Goal: Task Accomplishment & Management: Complete application form

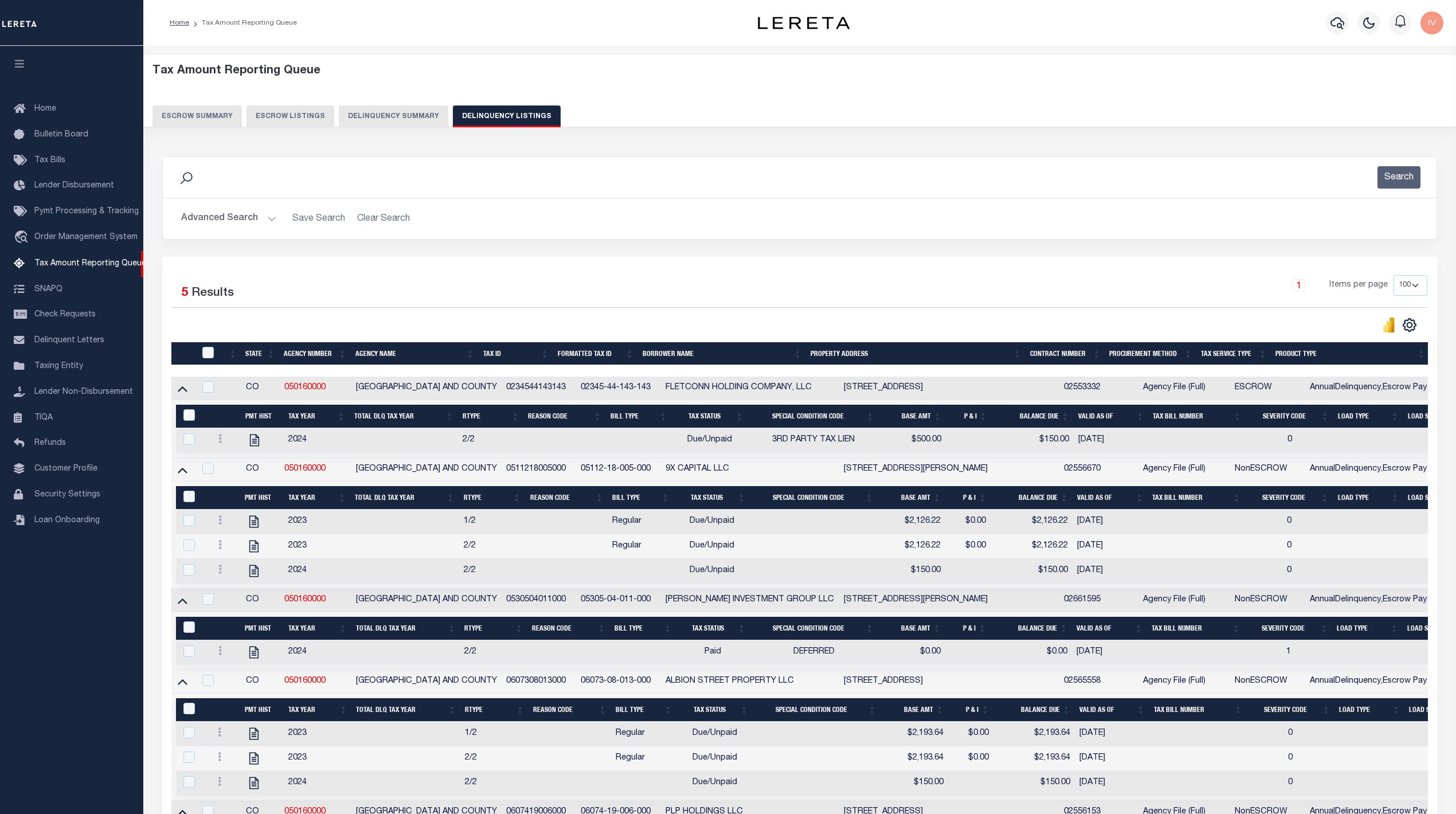
select select "100"
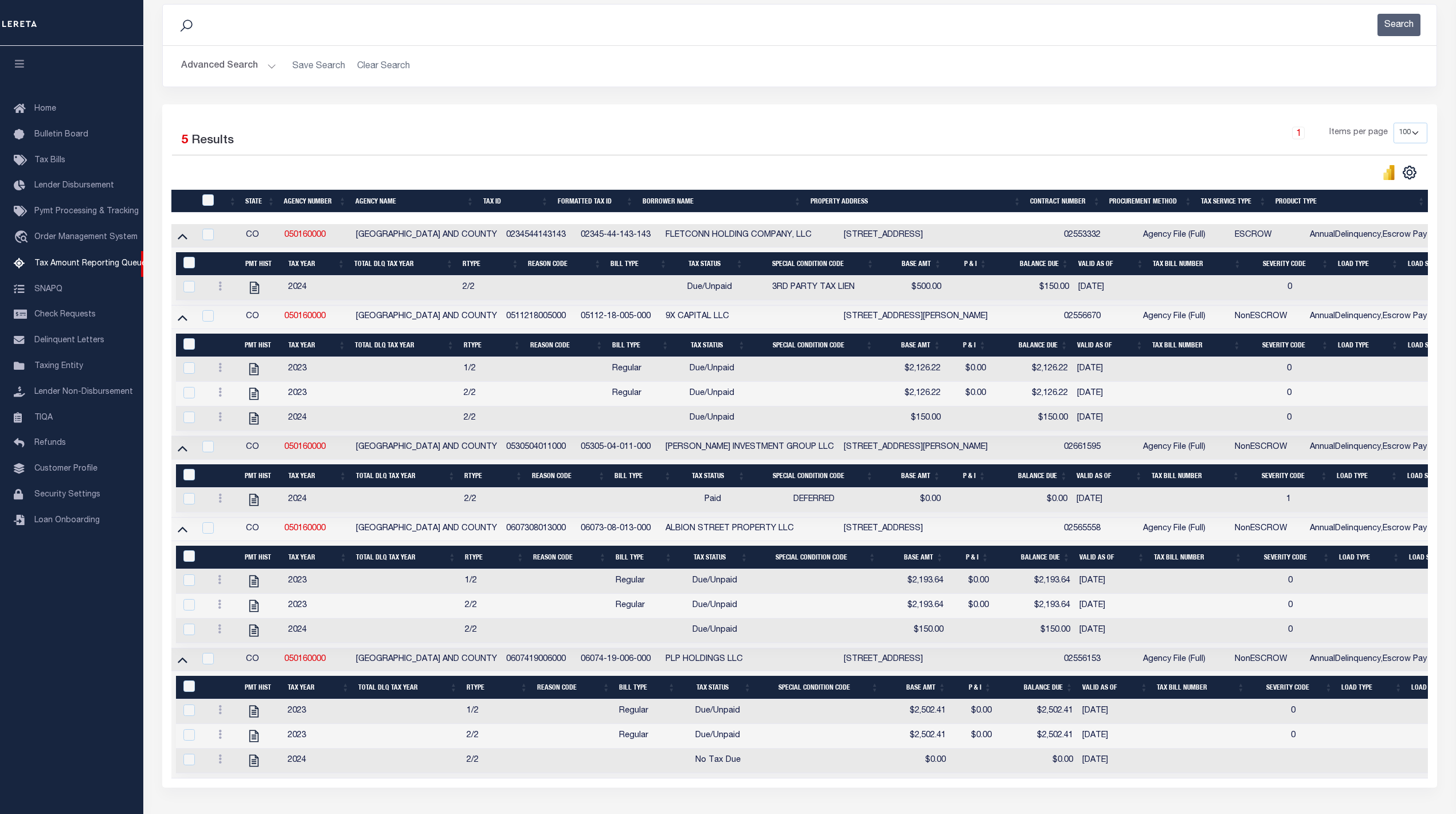
click at [870, 113] on div "Selected 5 Results 1 Items per page 10 25 50 100 500" at bounding box center [799, 446] width 1275 height 684
click at [807, 72] on h2 "Advanced Search Save Search Clear Search" at bounding box center [799, 66] width 1255 height 22
click at [519, 537] on td "0607308013000" at bounding box center [539, 529] width 74 height 24
checkbox input "false"
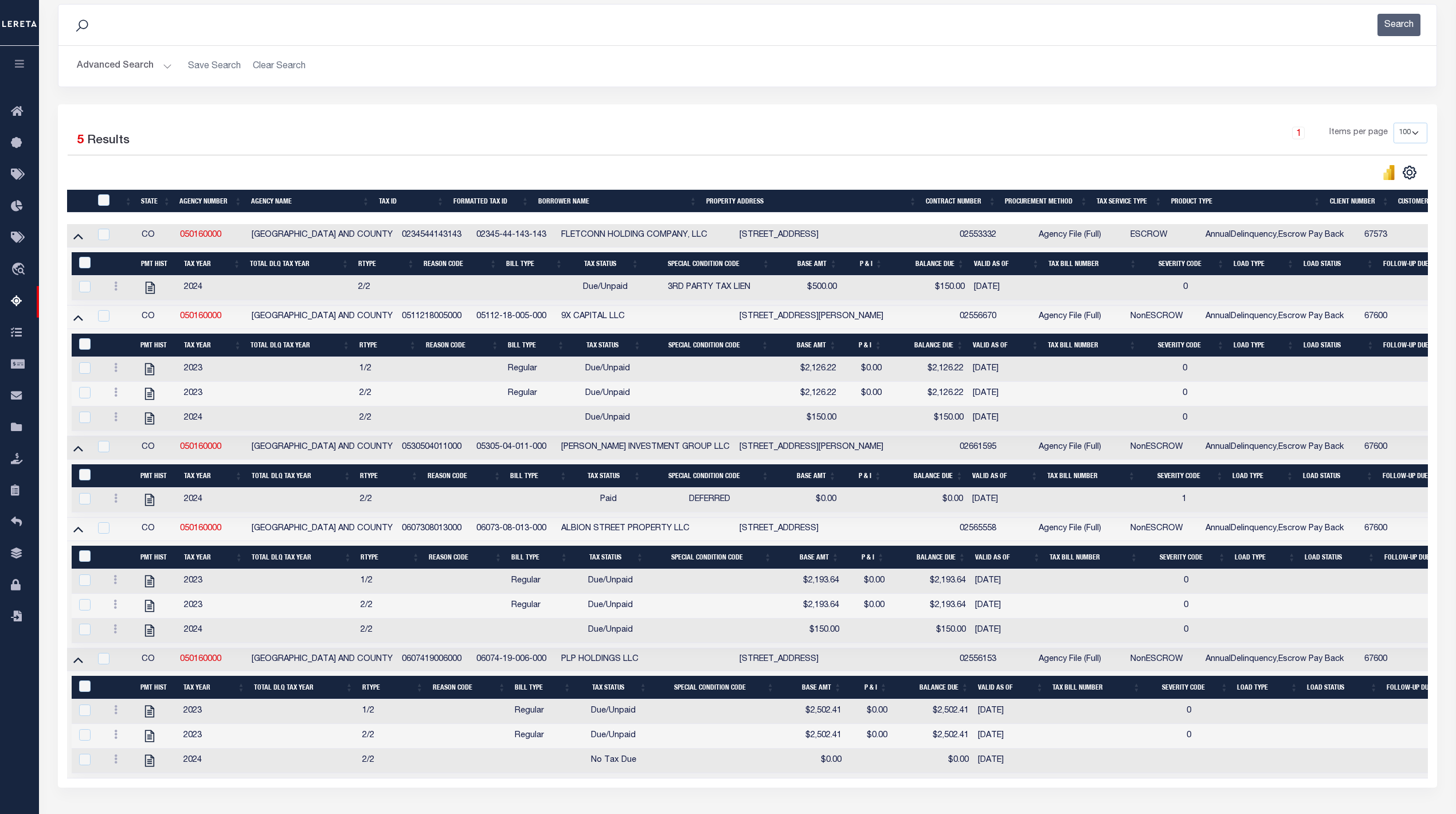
scroll to position [0, 1]
click at [404, 122] on div "1 Selected 5 Results 1 Items per page 10 25 50 100 500" at bounding box center [747, 446] width 1379 height 684
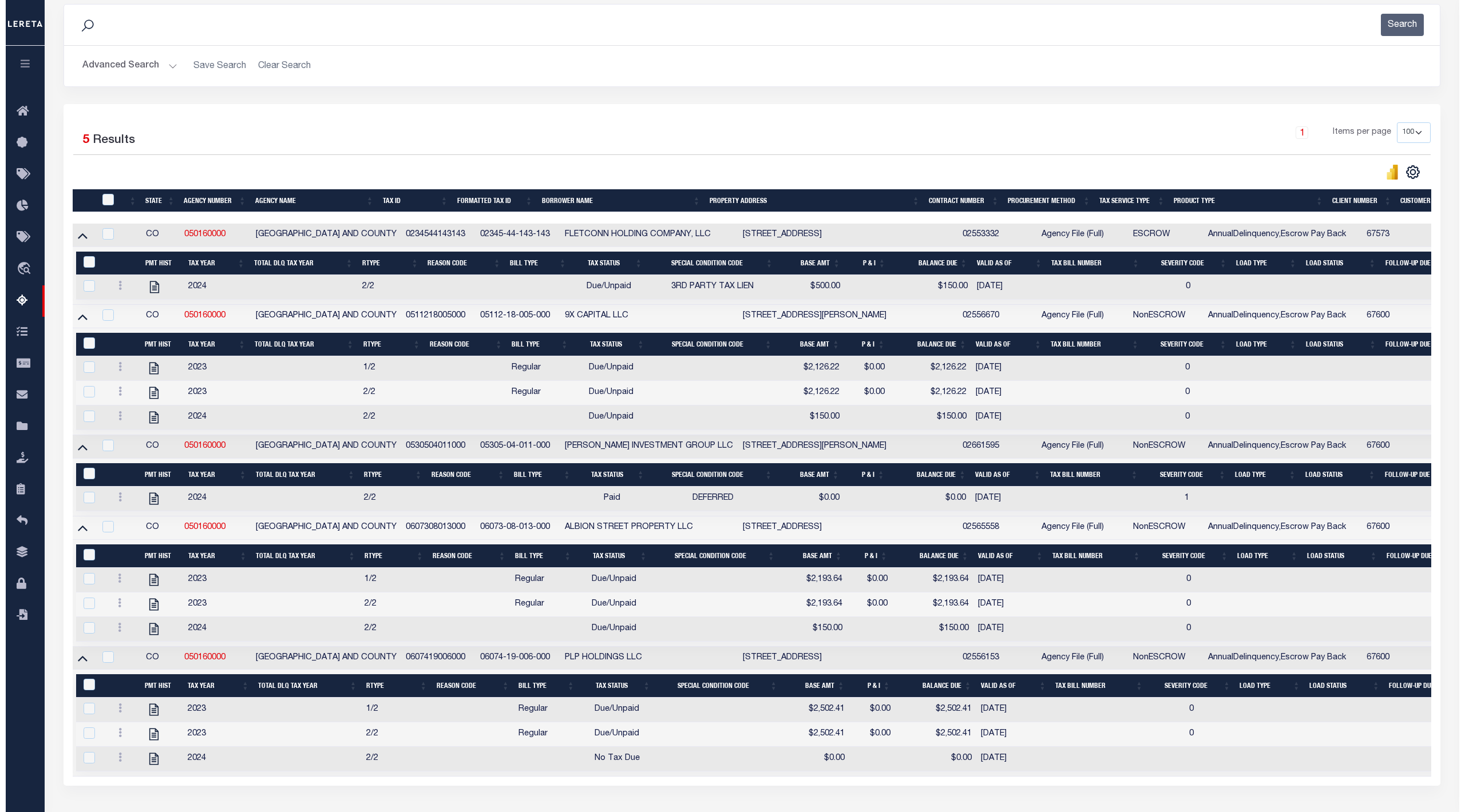
scroll to position [0, 0]
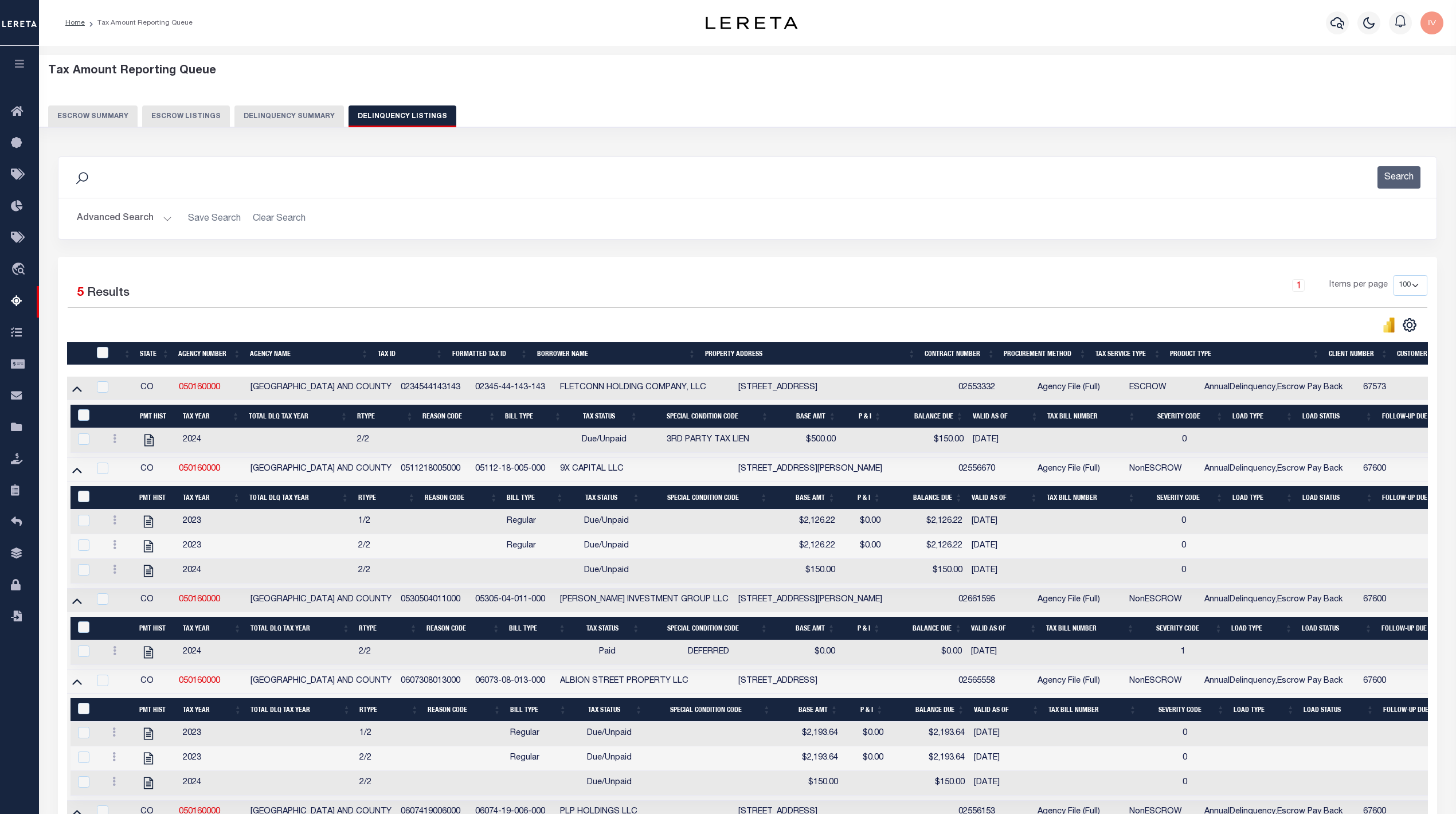
click at [300, 111] on button "Delinquency Summary" at bounding box center [289, 117] width 110 height 22
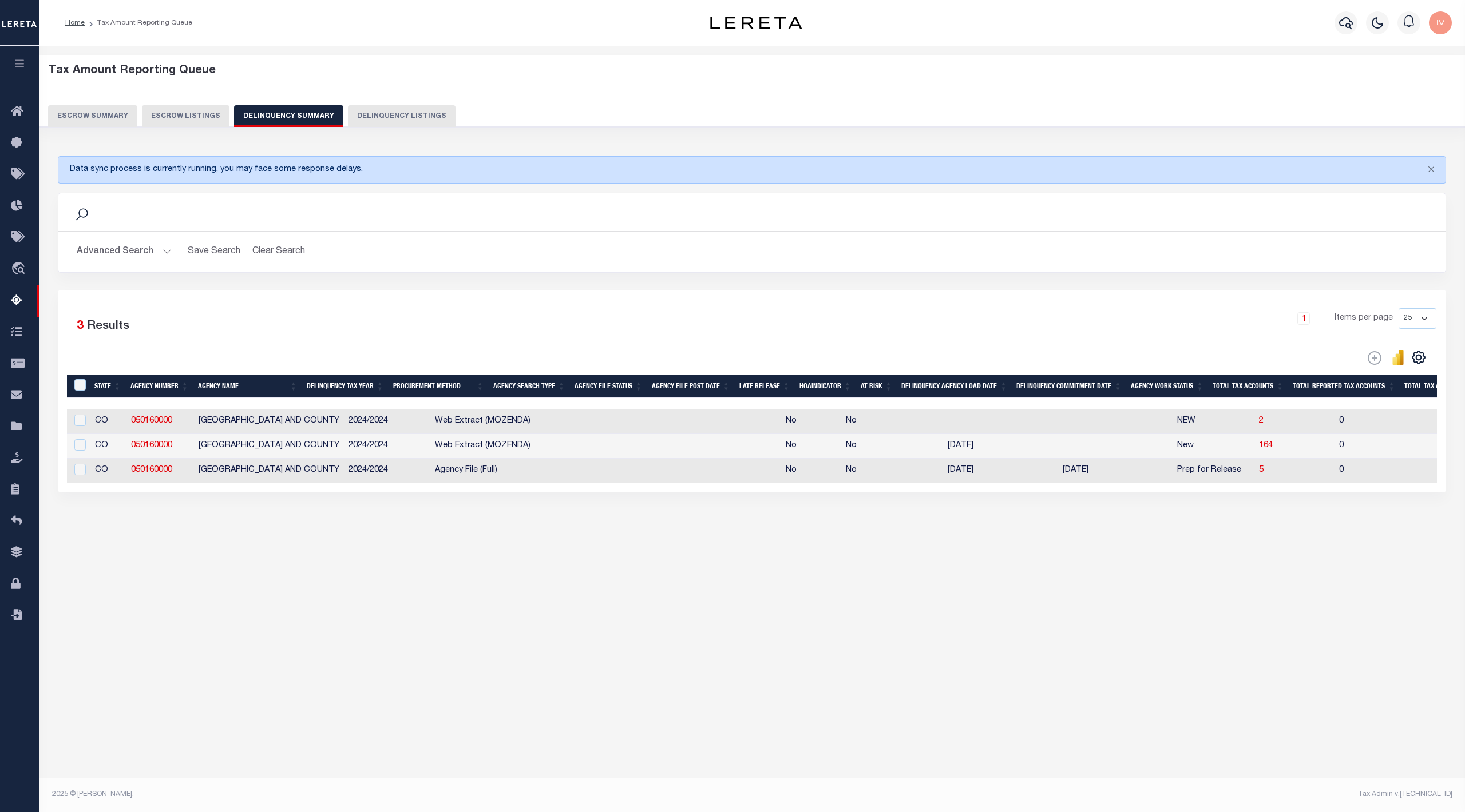
click at [164, 258] on button "Advanced Search" at bounding box center [124, 251] width 95 height 22
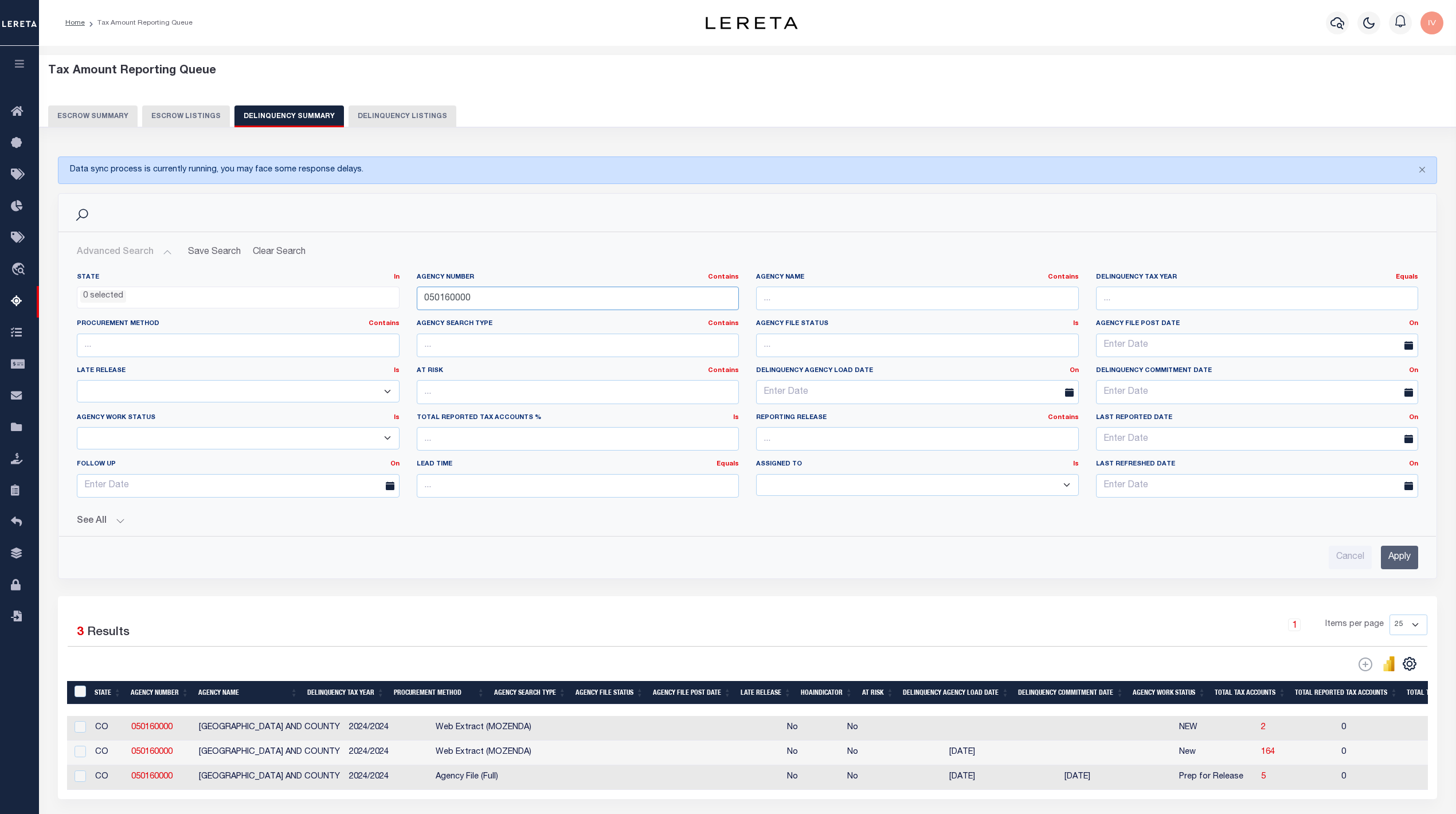
click at [556, 292] on input "050160000" at bounding box center [578, 299] width 323 height 24
paste input "12039"
type input "120390000"
click at [1410, 560] on input "Apply" at bounding box center [1399, 558] width 37 height 24
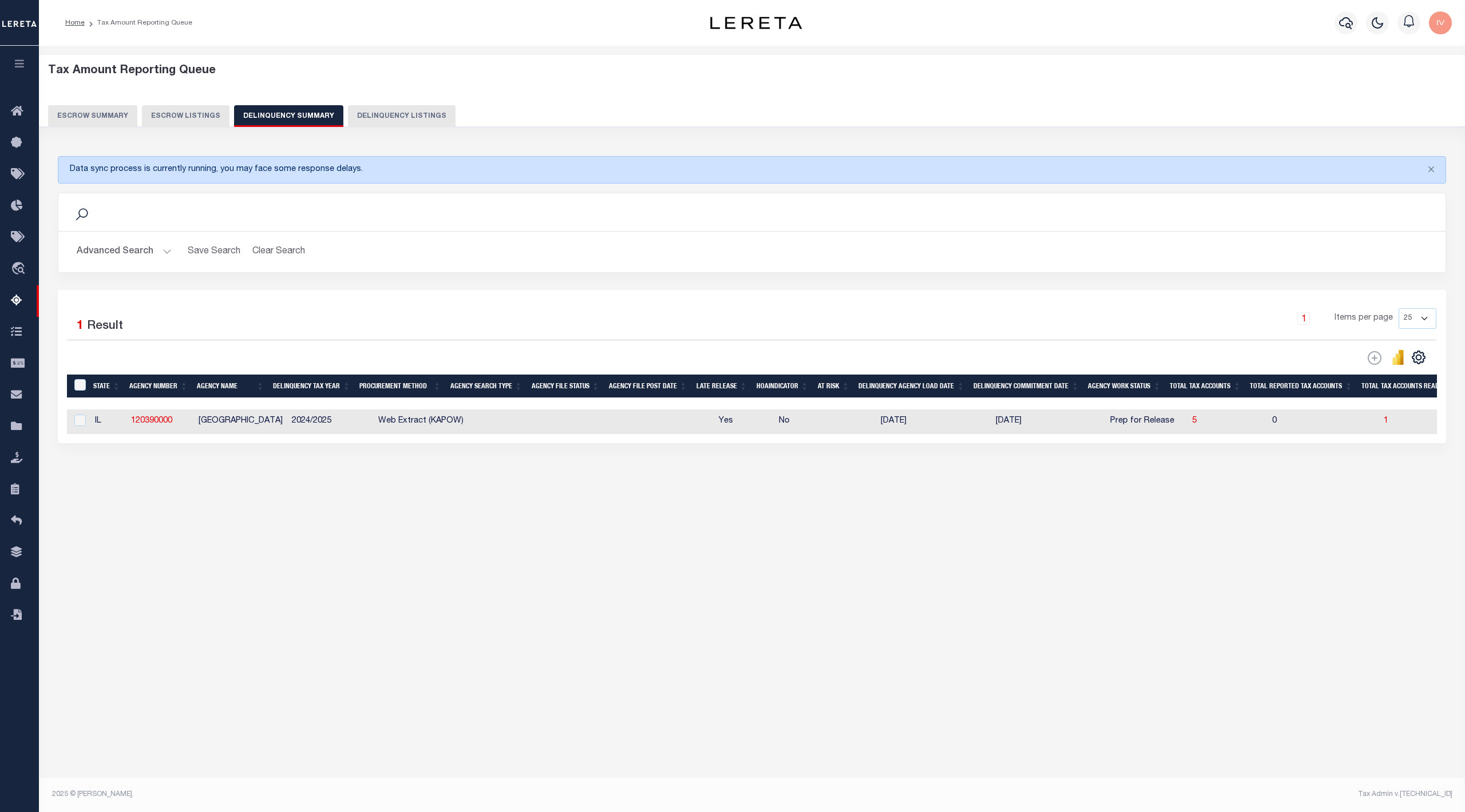
click at [1187, 422] on td "5" at bounding box center [1228, 422] width 80 height 24
checkbox input "true"
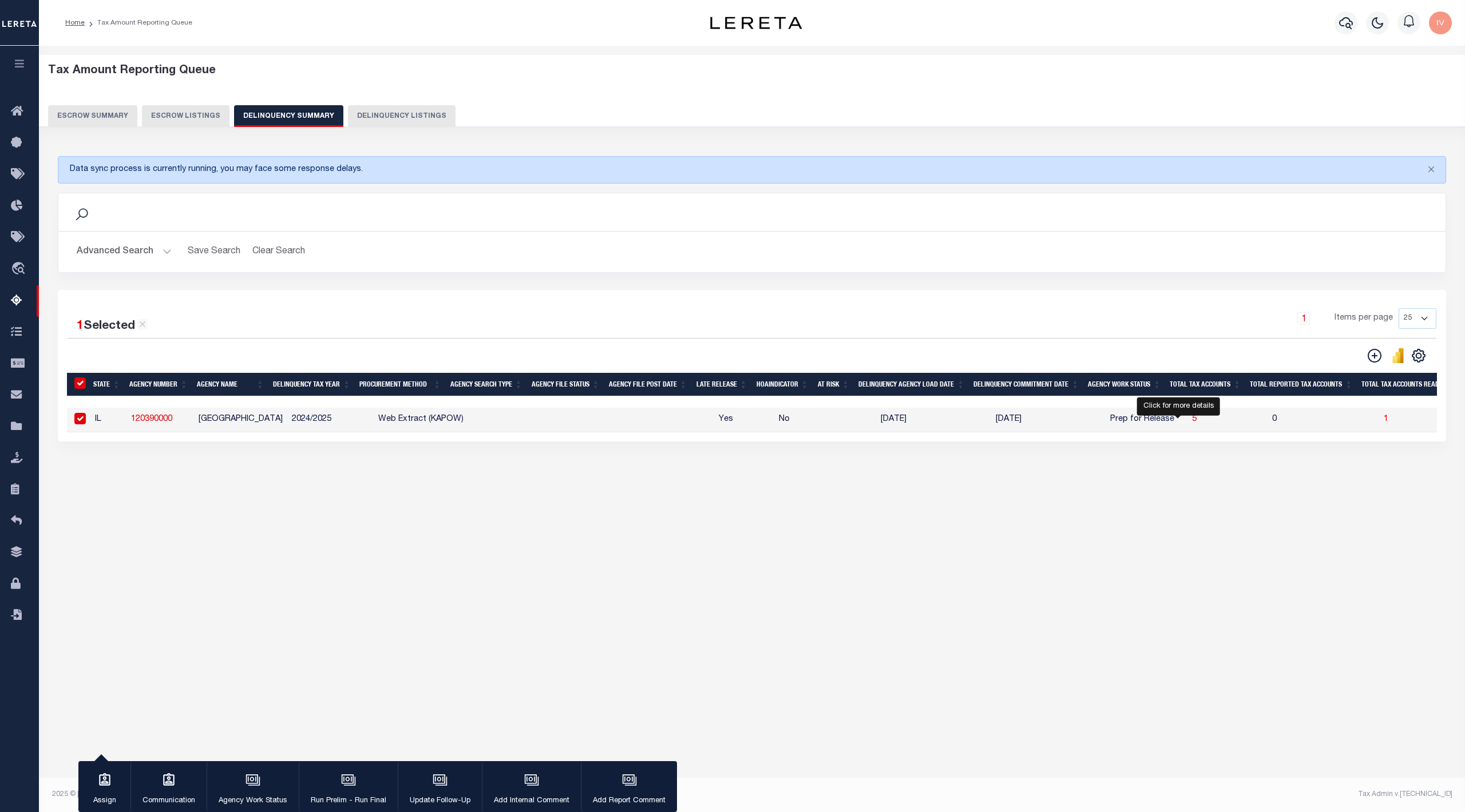
click at [1191, 423] on span "5" at bounding box center [1194, 419] width 5 height 8
select select "100"
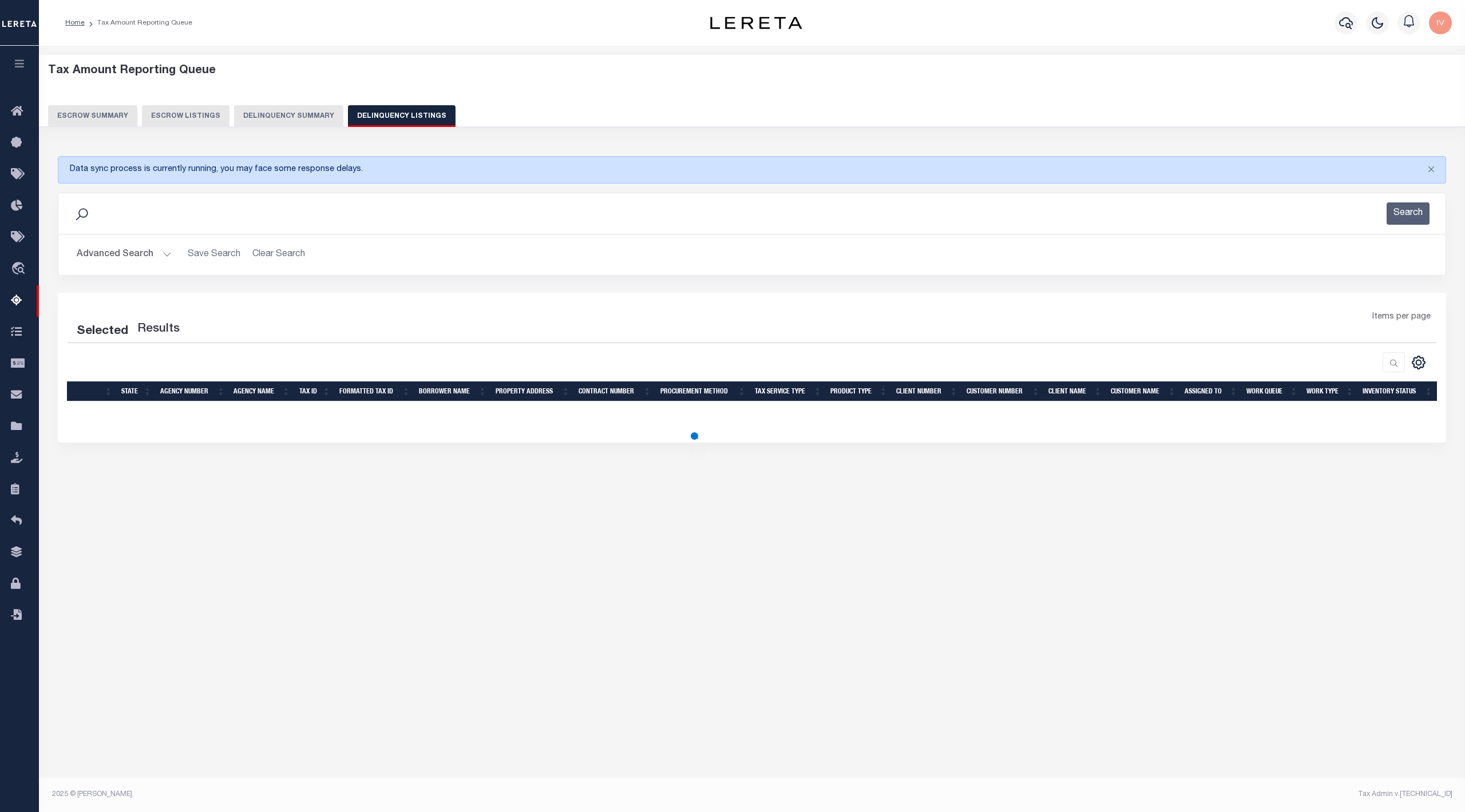
select select "100"
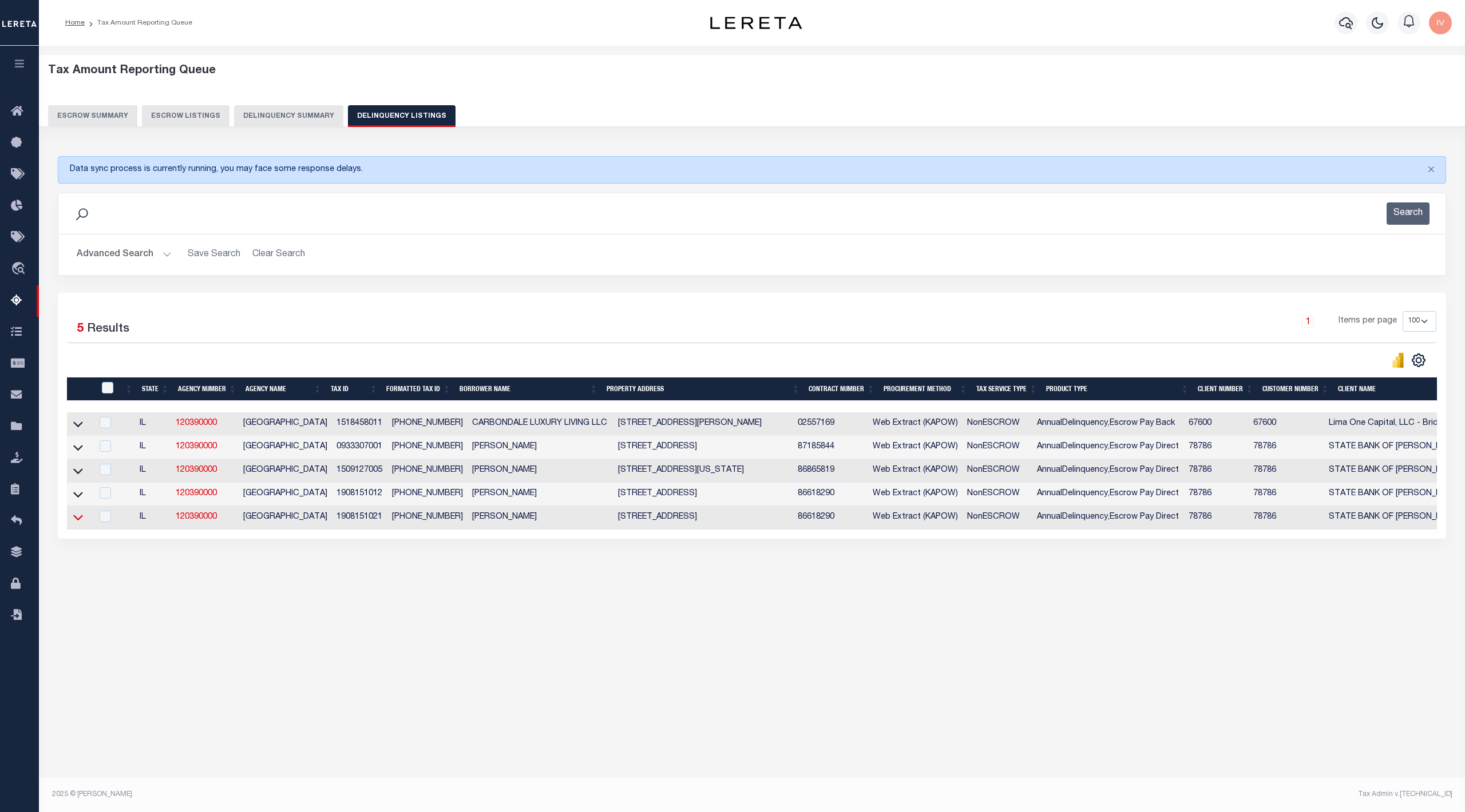
click at [76, 518] on icon at bounding box center [78, 517] width 9 height 12
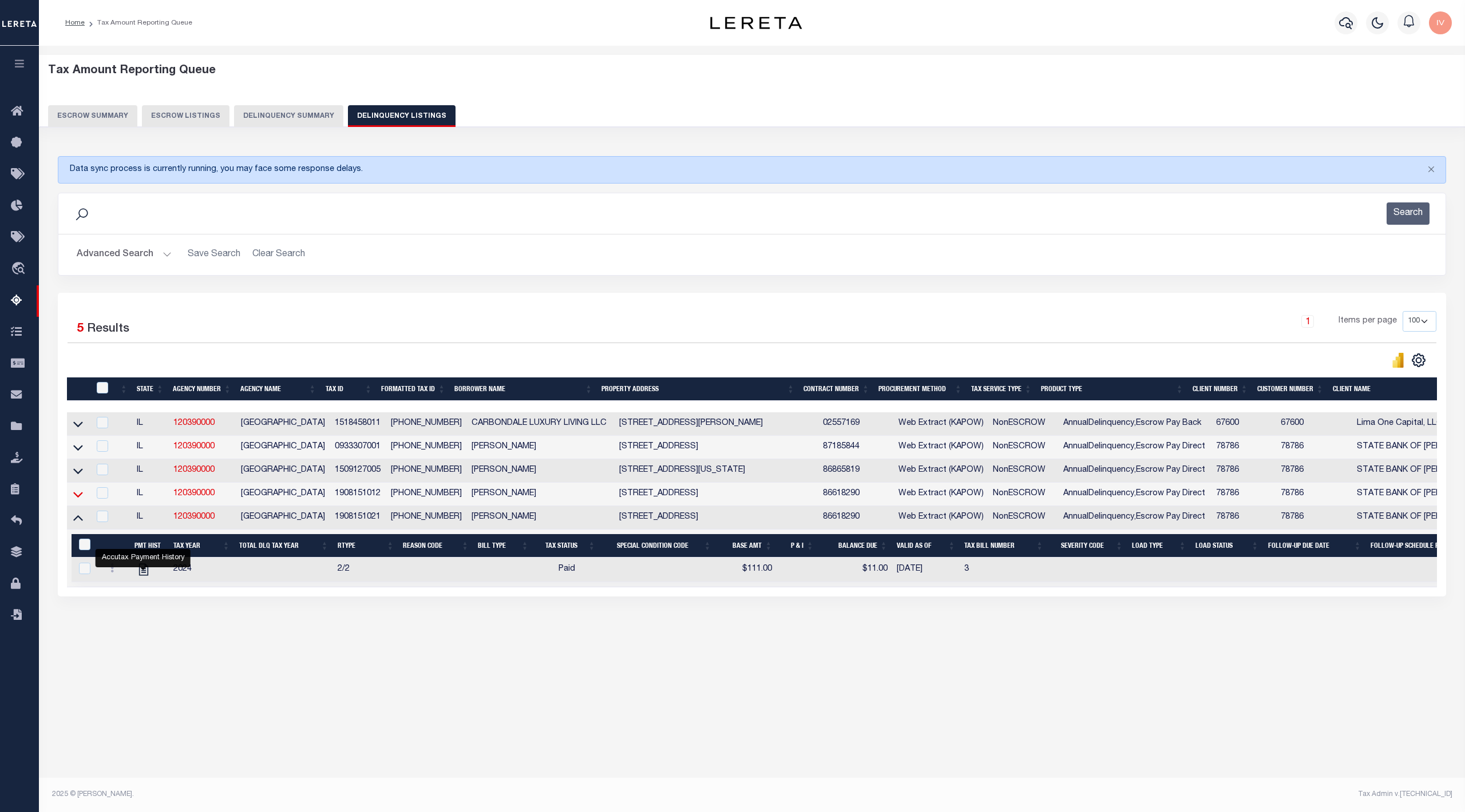
click at [76, 497] on icon at bounding box center [78, 494] width 9 height 12
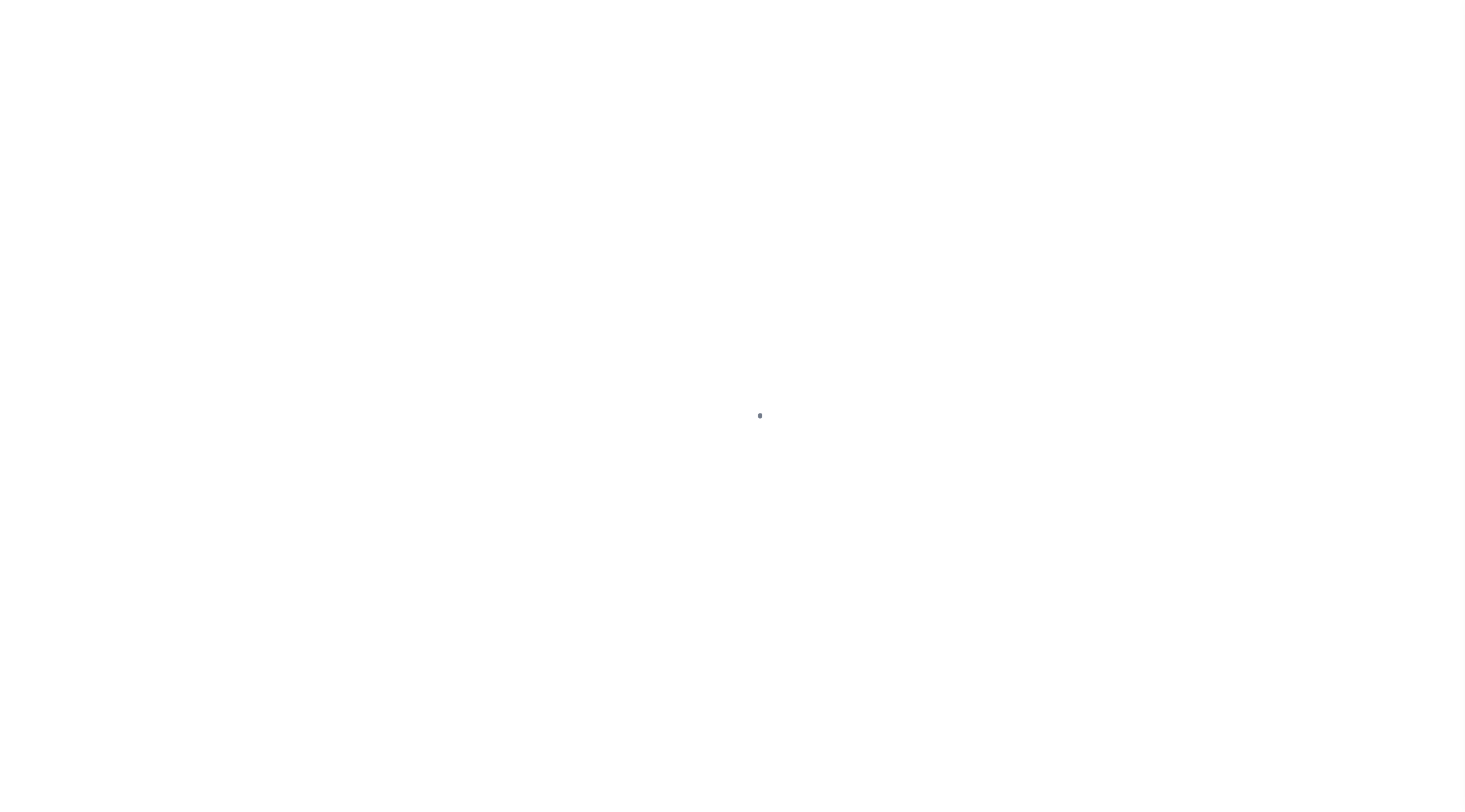
select select "200"
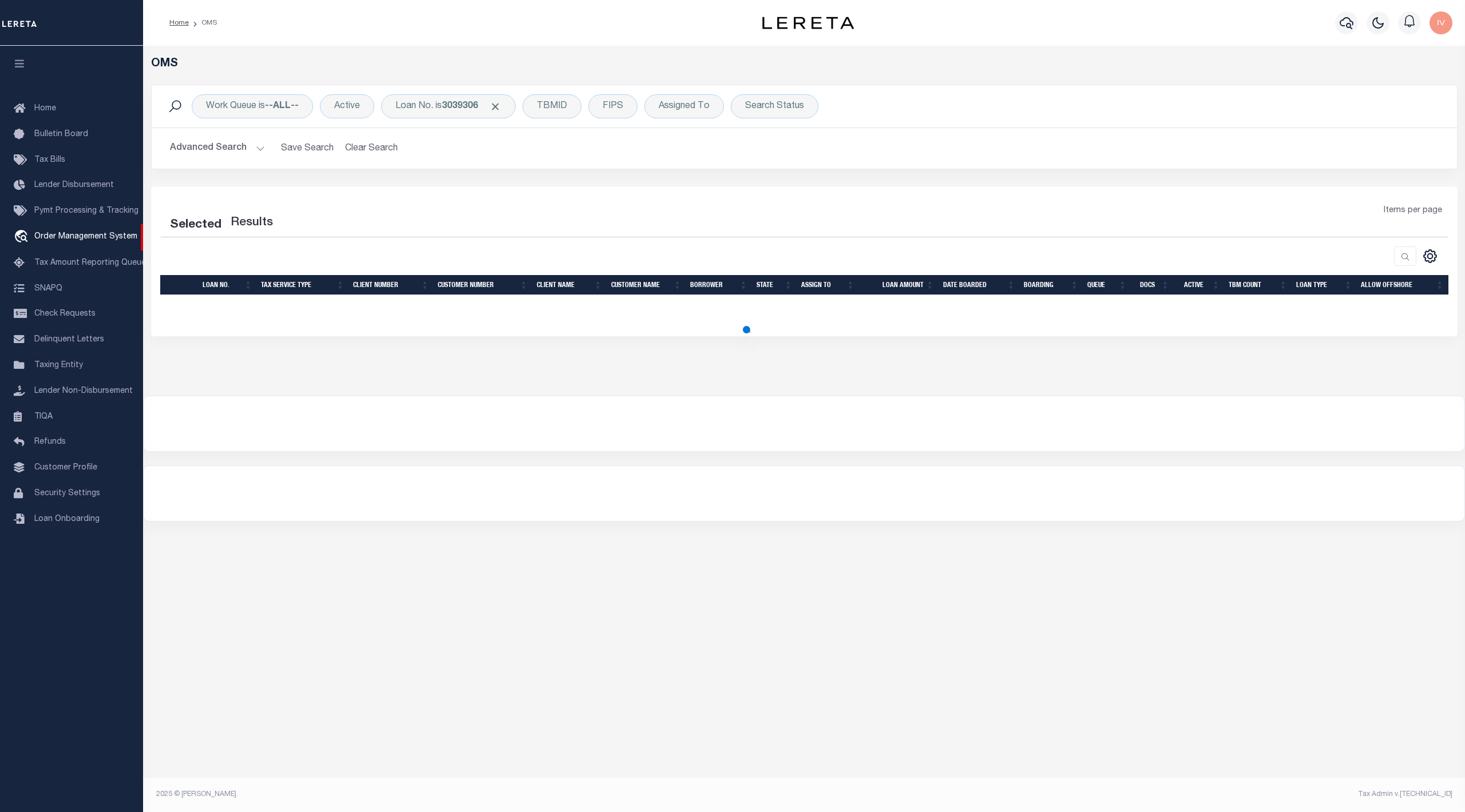
select select "200"
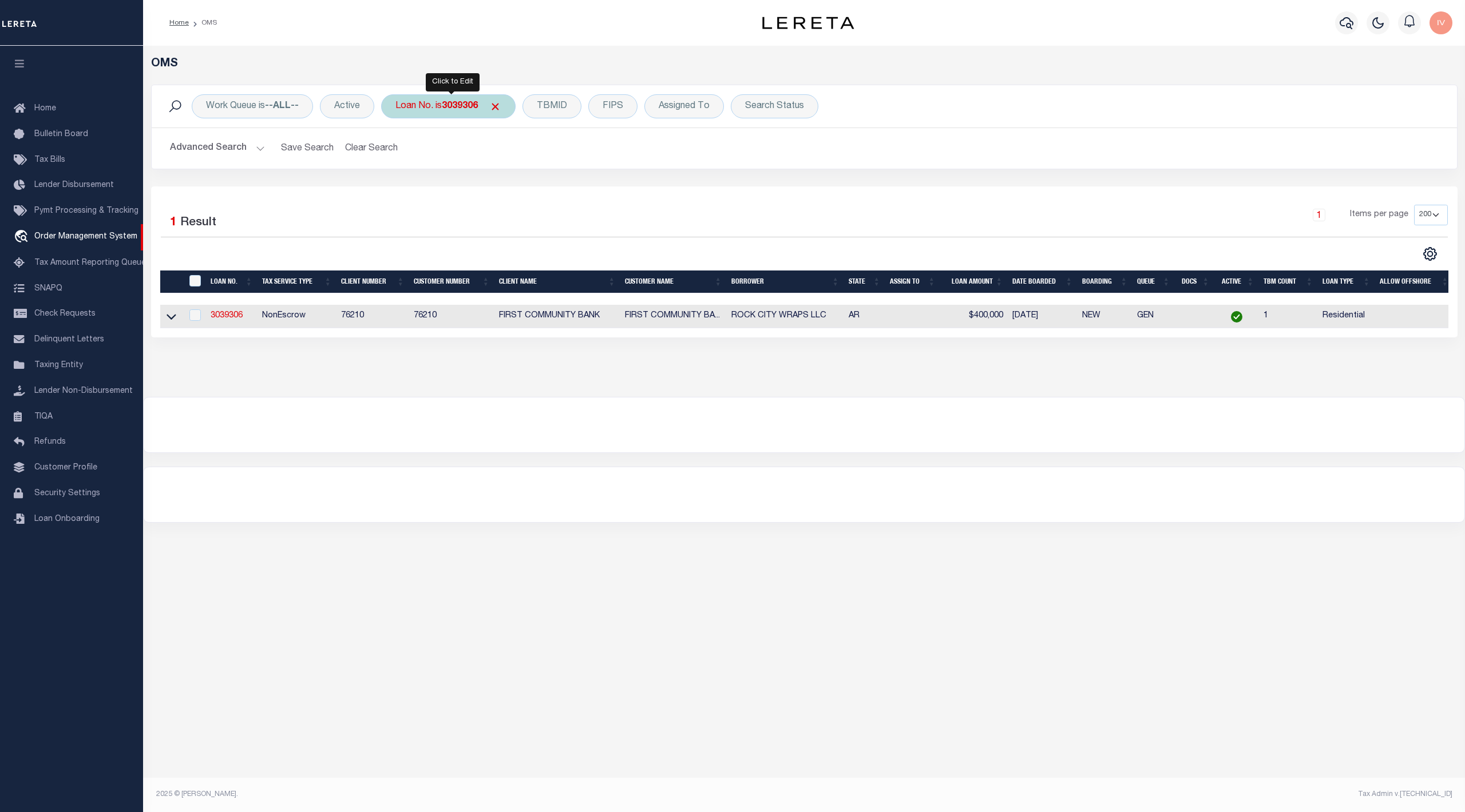
click at [472, 107] on b "3039306" at bounding box center [460, 106] width 36 height 9
type input "125560"
click at [553, 193] on input "Apply" at bounding box center [547, 188] width 34 height 19
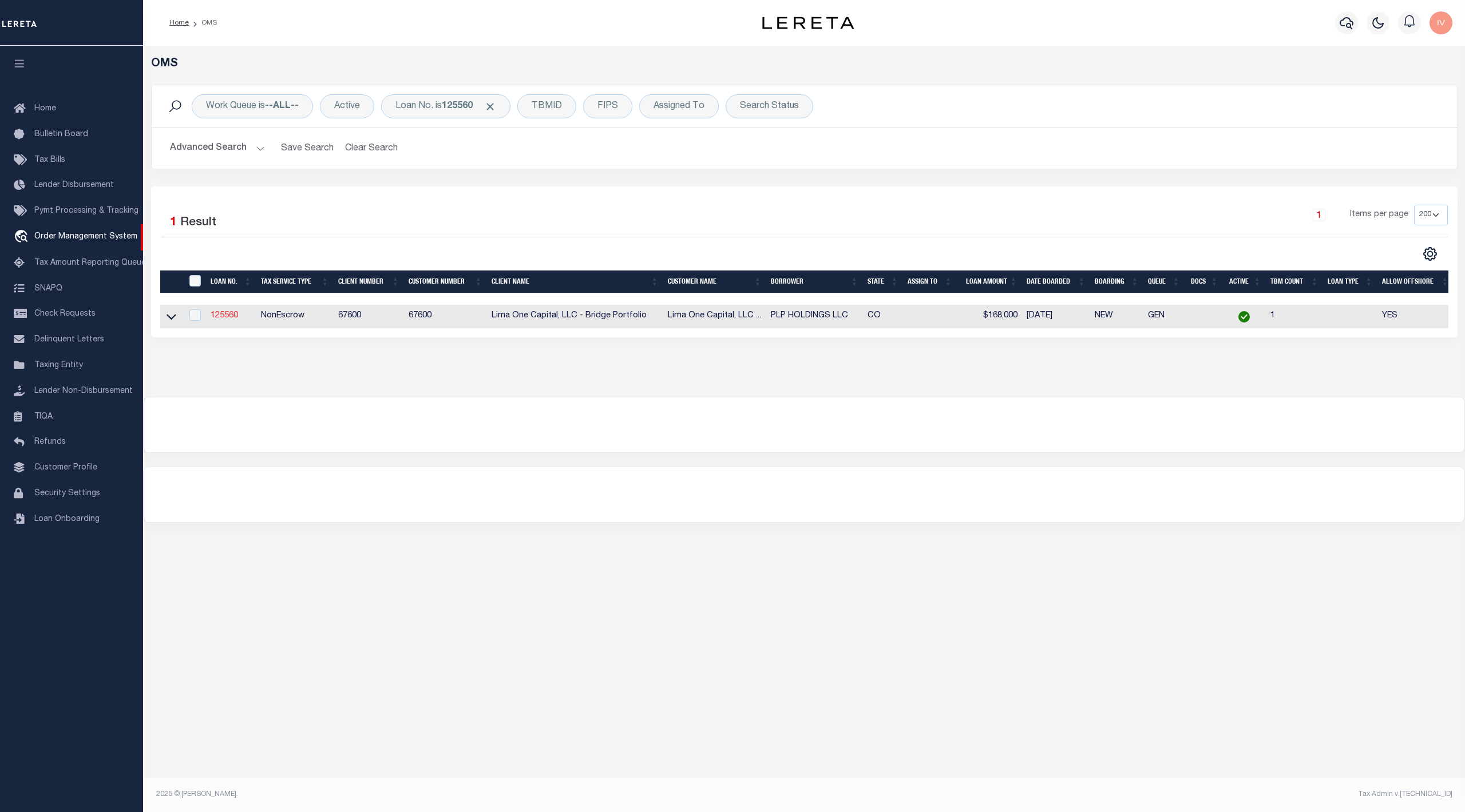
click at [216, 318] on link "125560" at bounding box center [224, 315] width 28 height 8
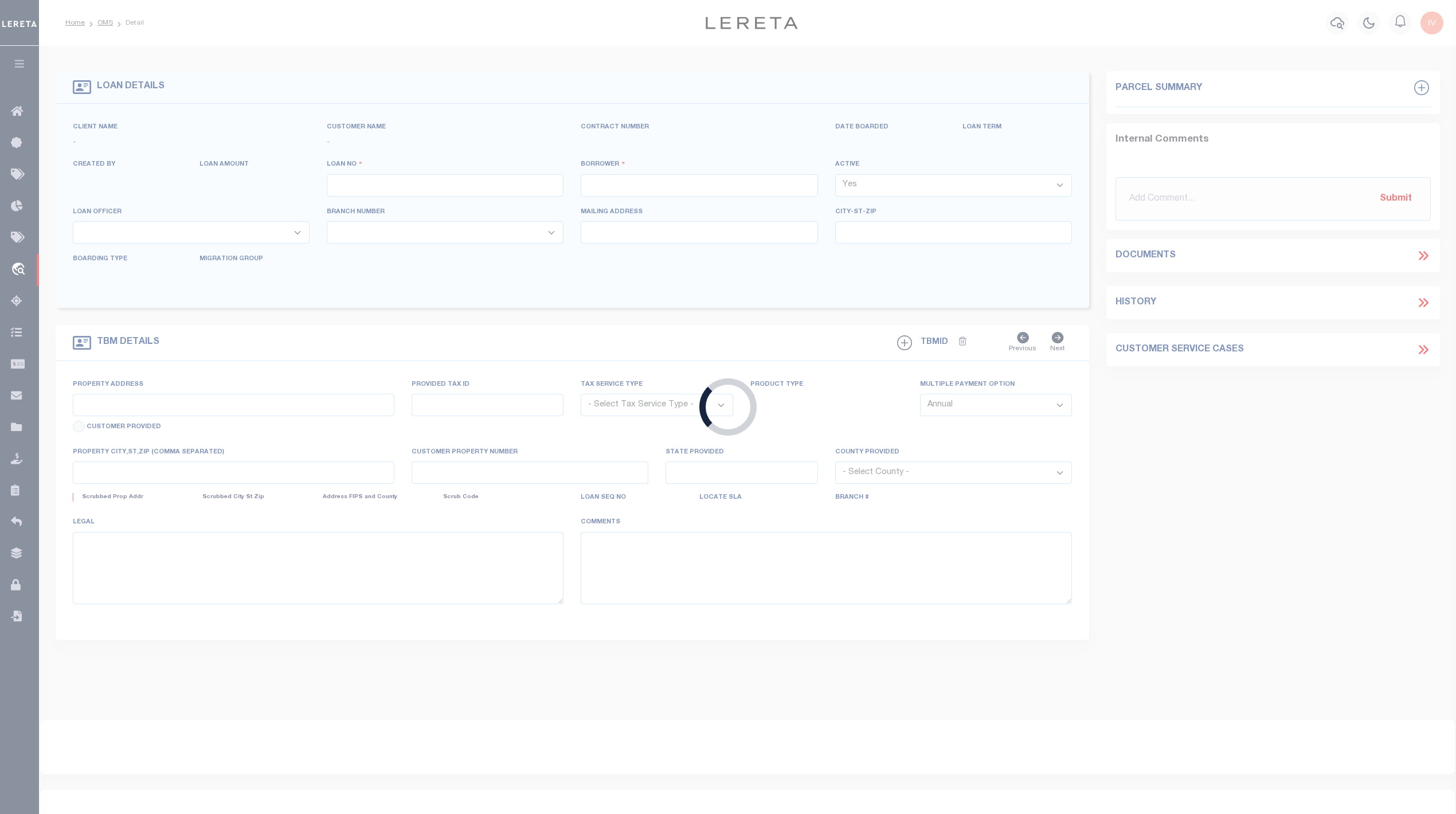
type input "125560"
type input "PLP HOLDINGS LLC"
select select
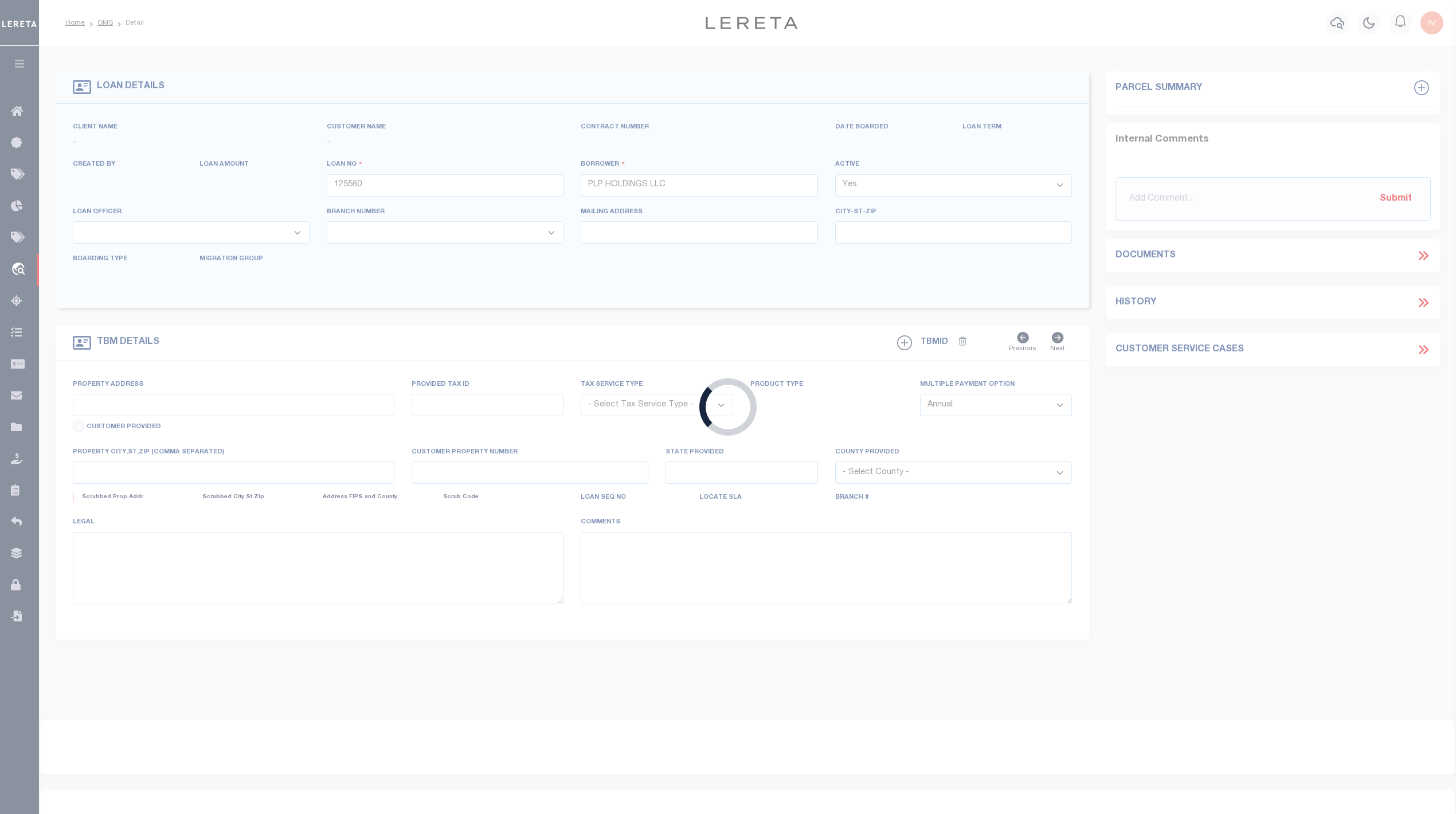
select select
type input "65 SOUTH GRAPE STREET"
radio input "true"
select select "NonEscrow"
type input "DENVER CO 80246"
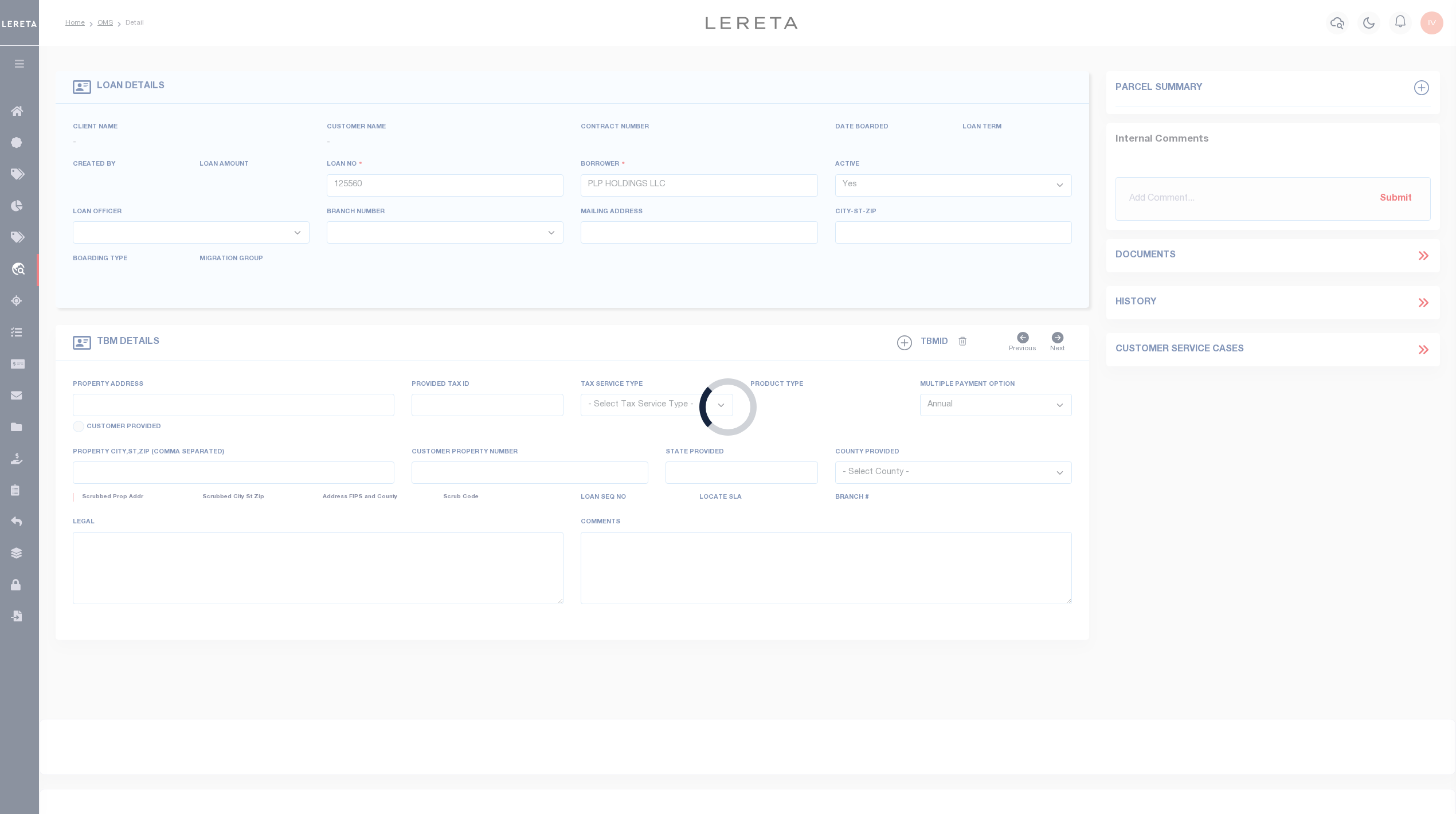
type input "125560-1"
type input "CO"
type textarea "COLLECTOR: ENTITY: PARCEL: 607419006000"
select select "2"
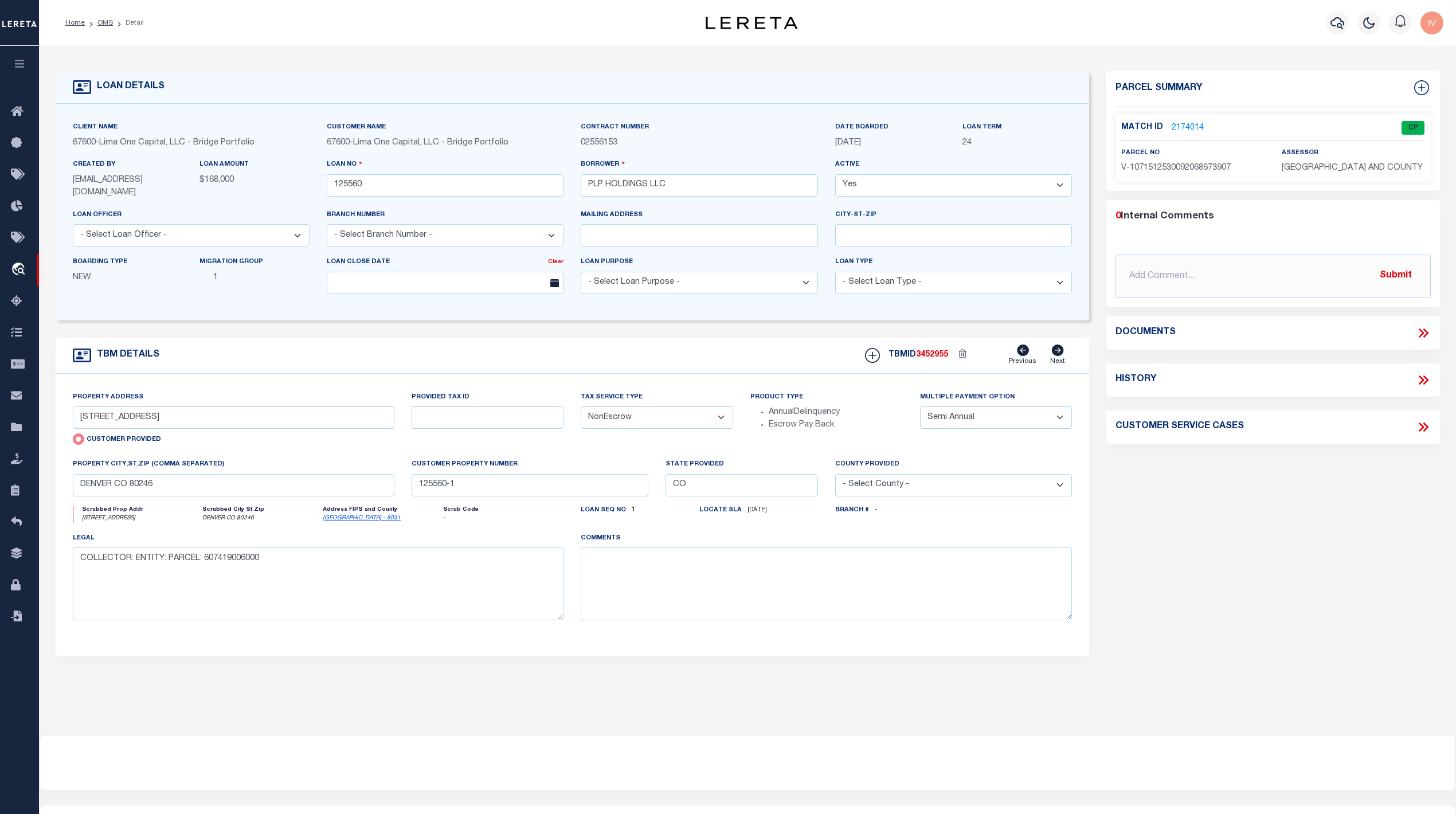
click at [1199, 125] on link "2174014" at bounding box center [1187, 128] width 32 height 12
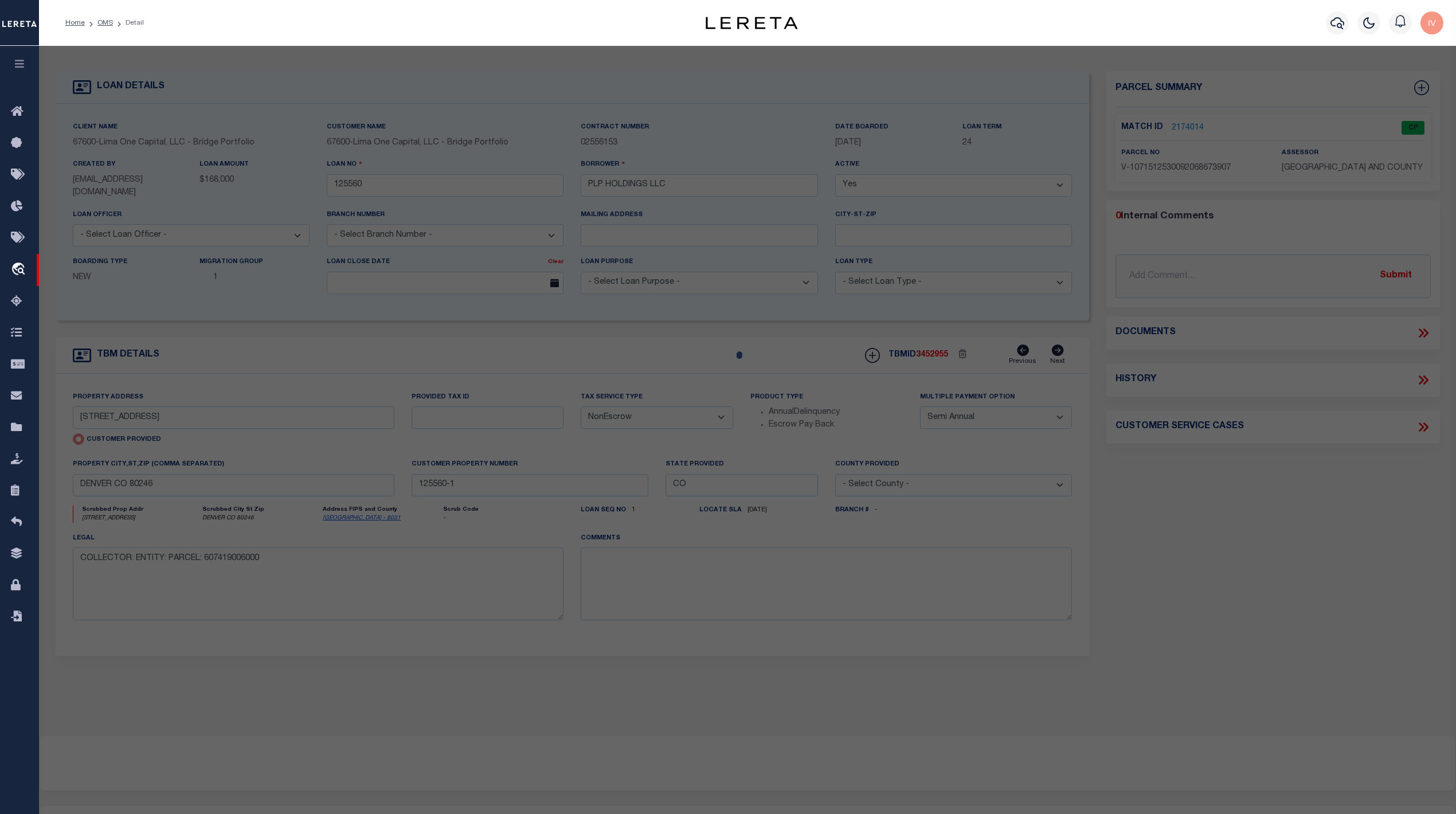
checkbox input "false"
select select "CP"
type input "65 SOUTH GRAPE STREET"
type input "DENVER CO 80246"
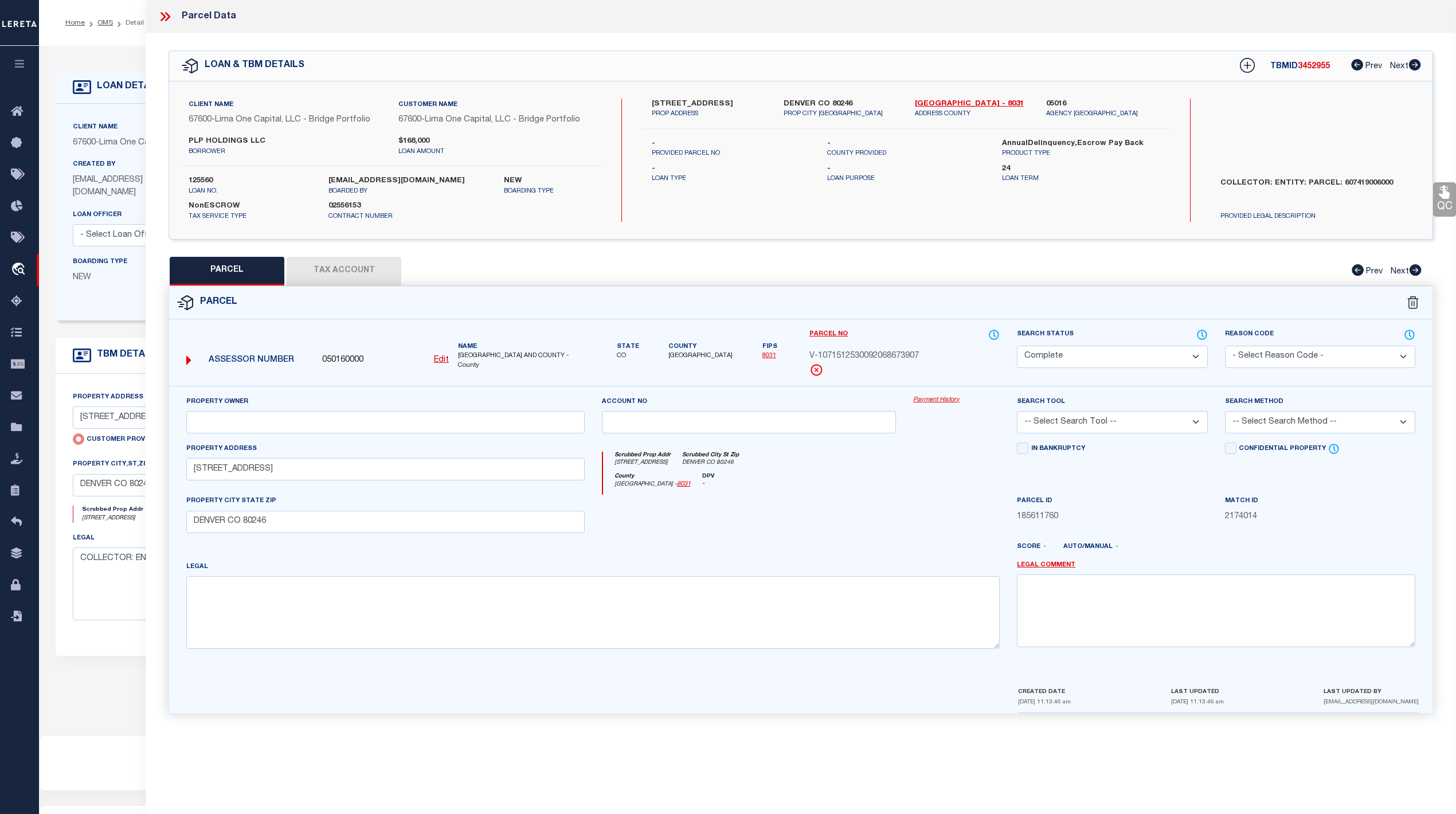
click at [1418, 56] on div "TBMID 3452955 Prev Next" at bounding box center [1322, 66] width 197 height 21
click at [1413, 60] on icon at bounding box center [1415, 65] width 13 height 12
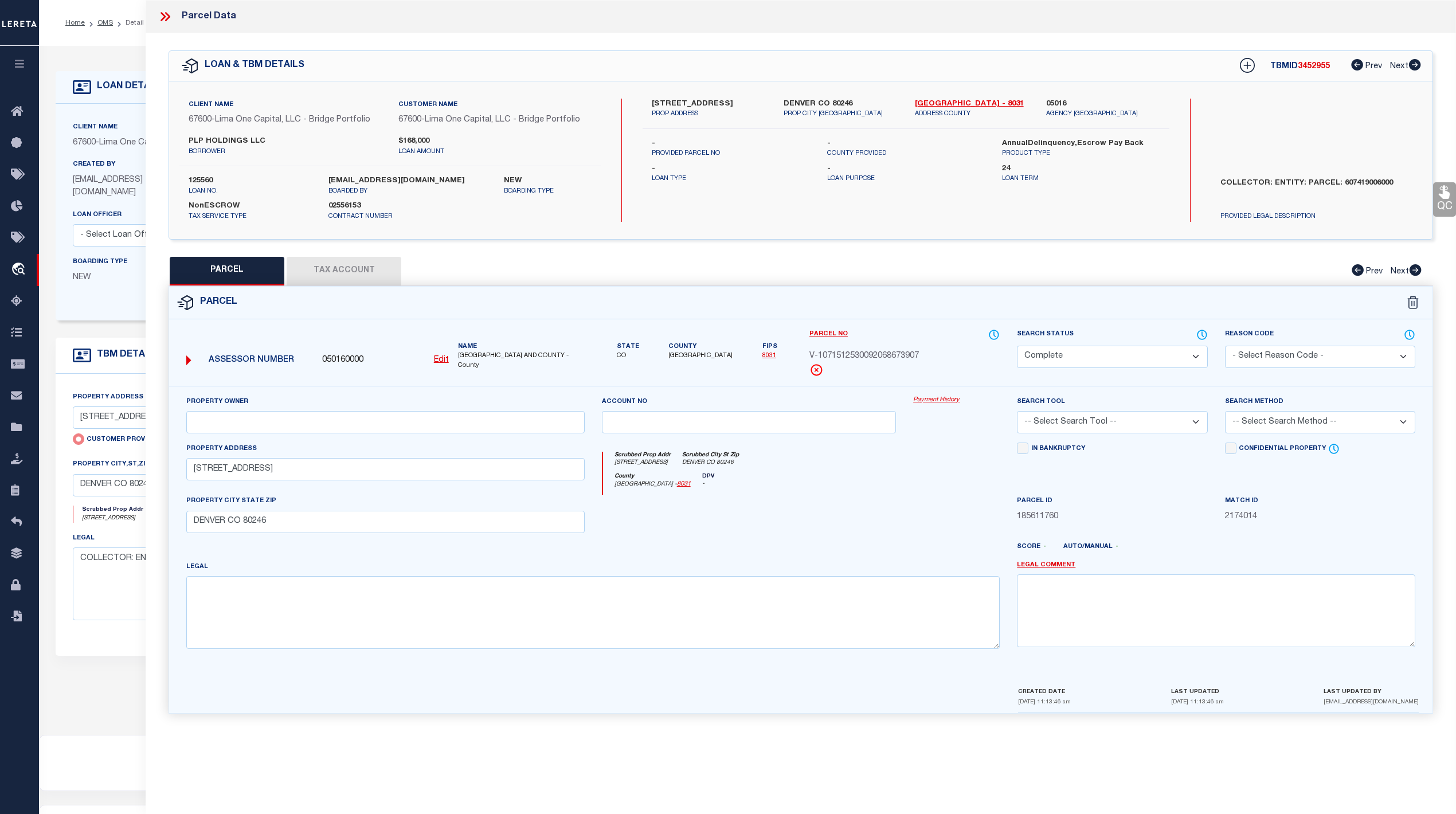
click at [365, 267] on button "Tax Account" at bounding box center [344, 271] width 115 height 28
select select "100"
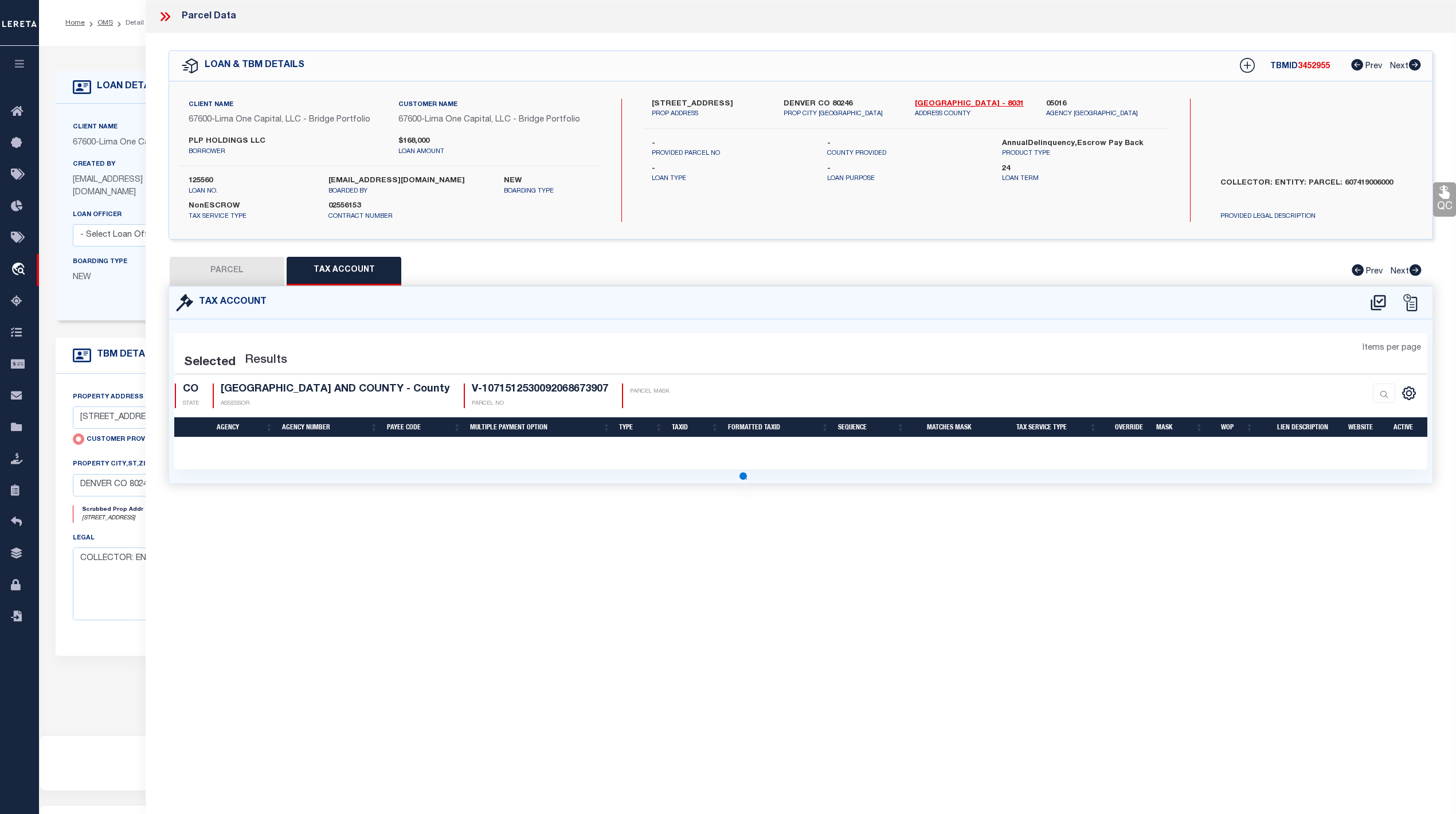
select select "100"
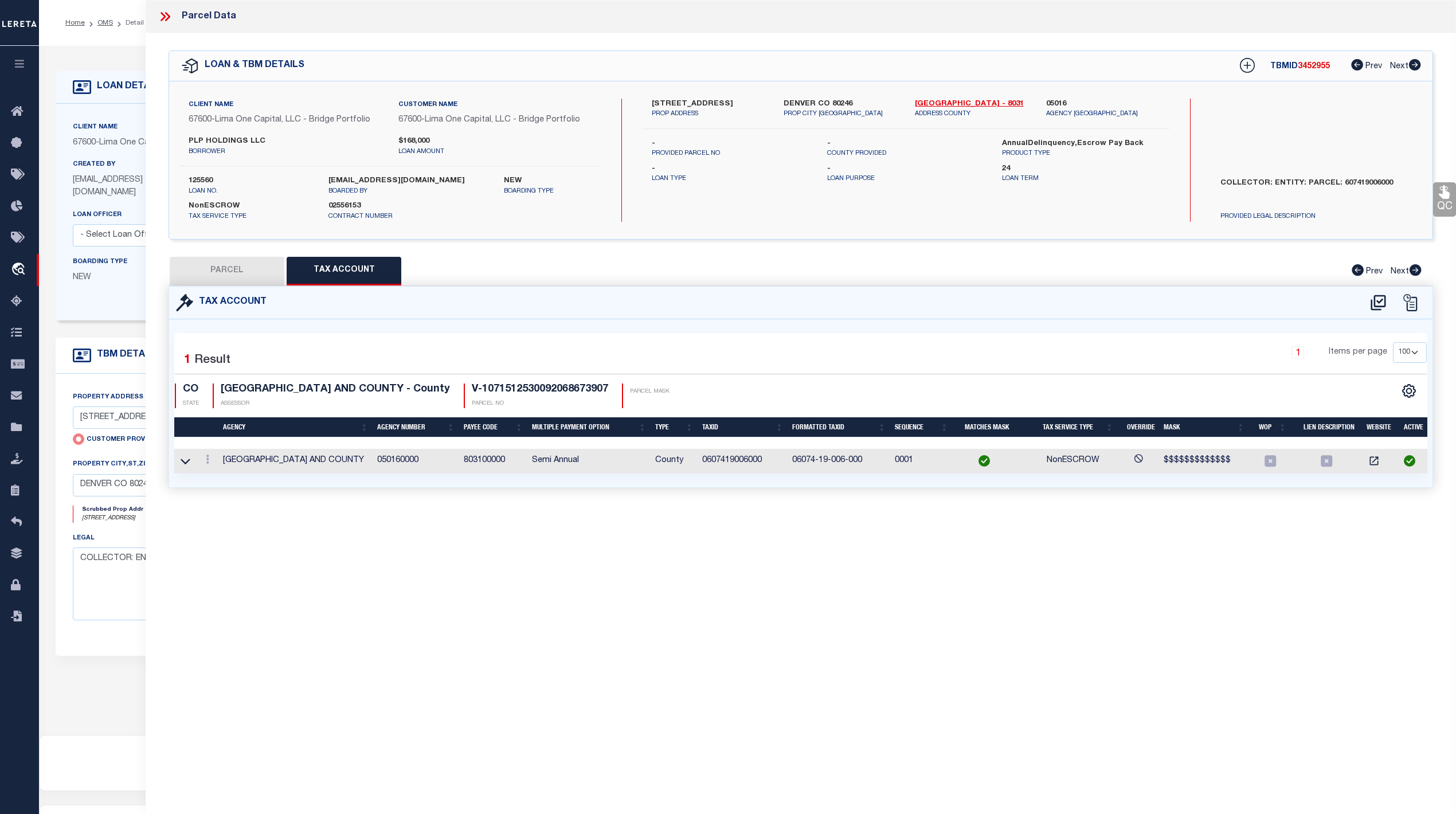
click at [249, 274] on button "PARCEL" at bounding box center [227, 271] width 115 height 28
select select "AS"
checkbox input "false"
select select "CP"
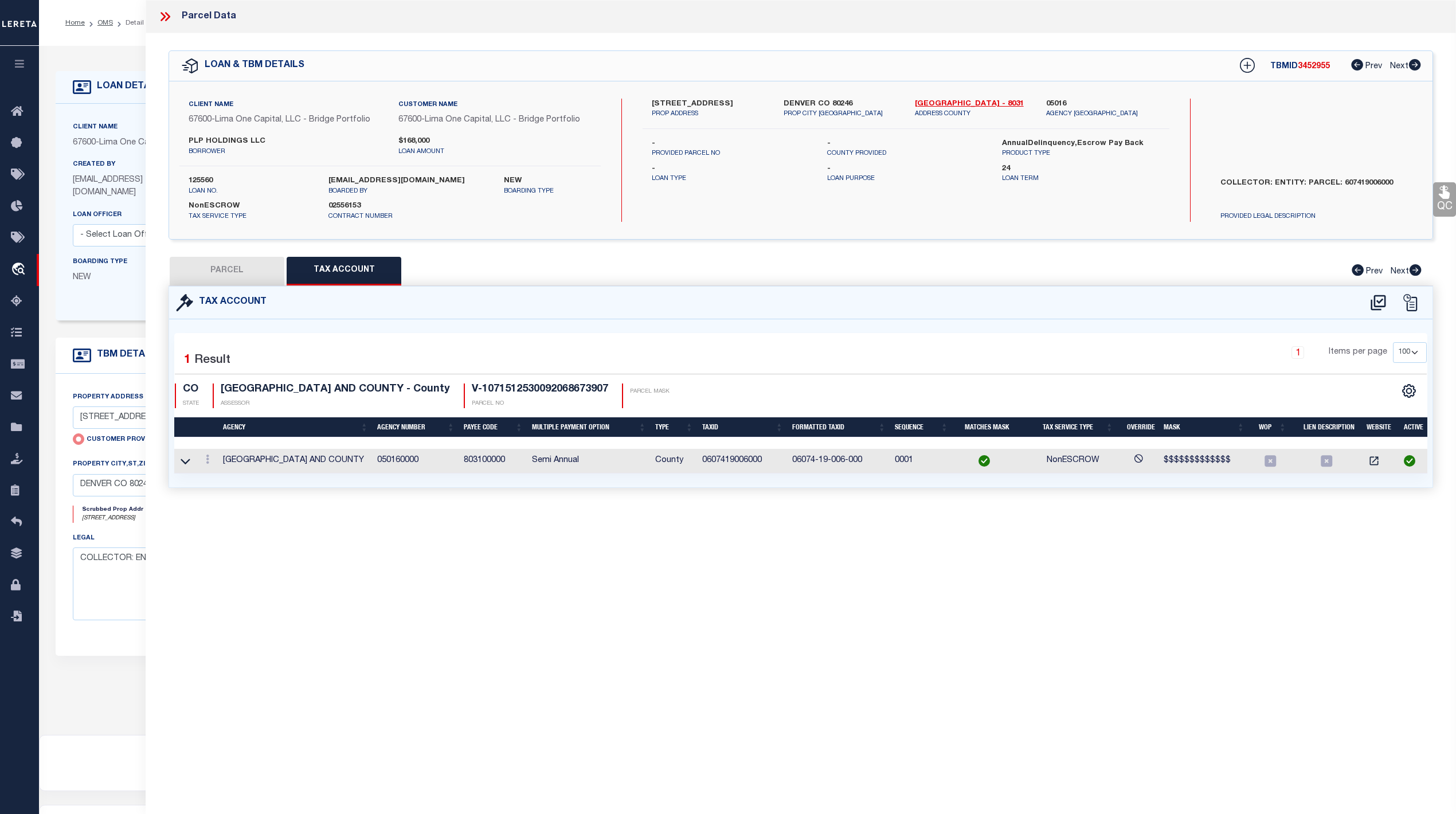
type input "65 SOUTH GRAPE STREET"
type input "DENVER CO 80246"
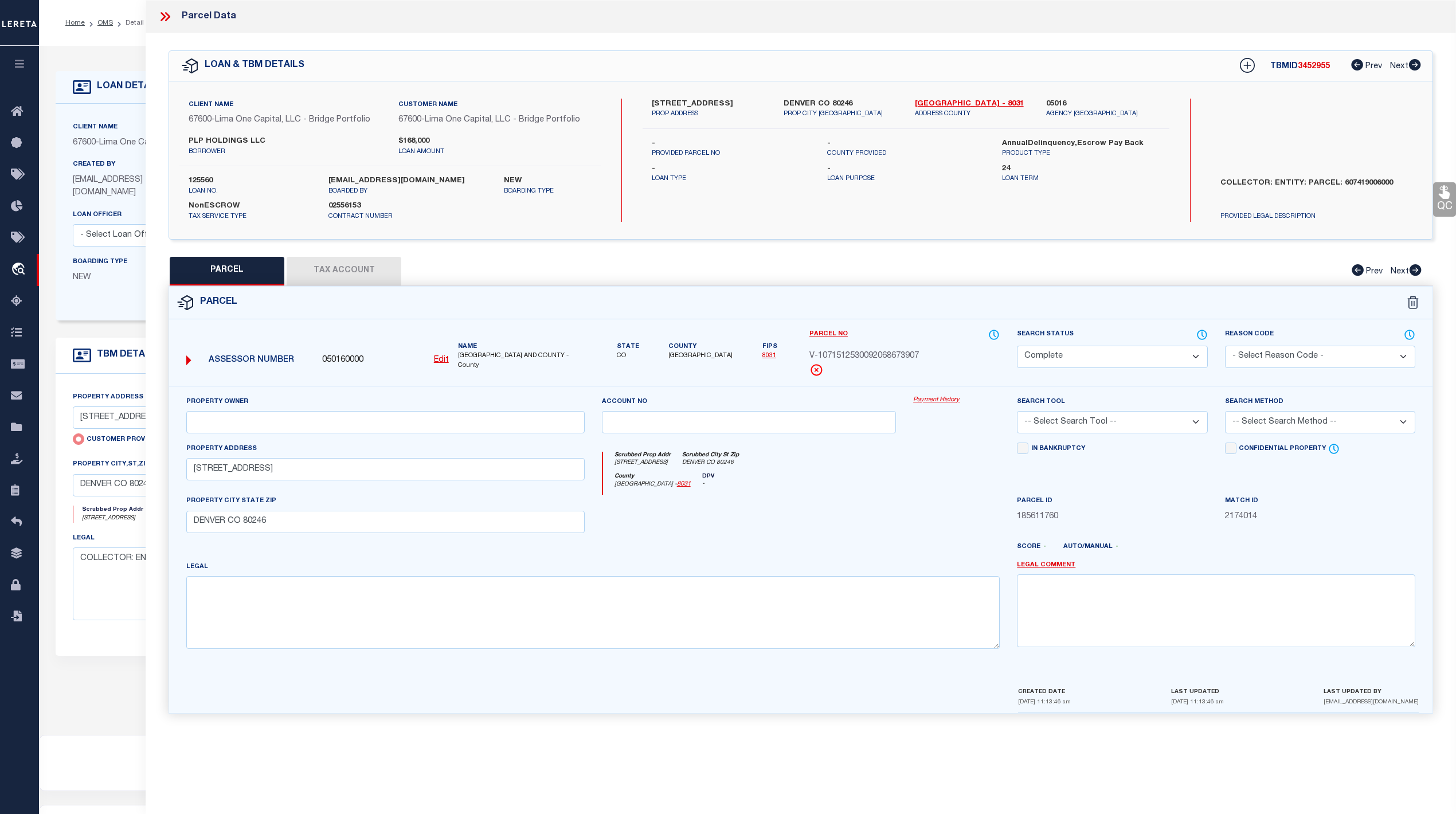
click at [940, 405] on link "Payment History" at bounding box center [957, 401] width 87 height 9
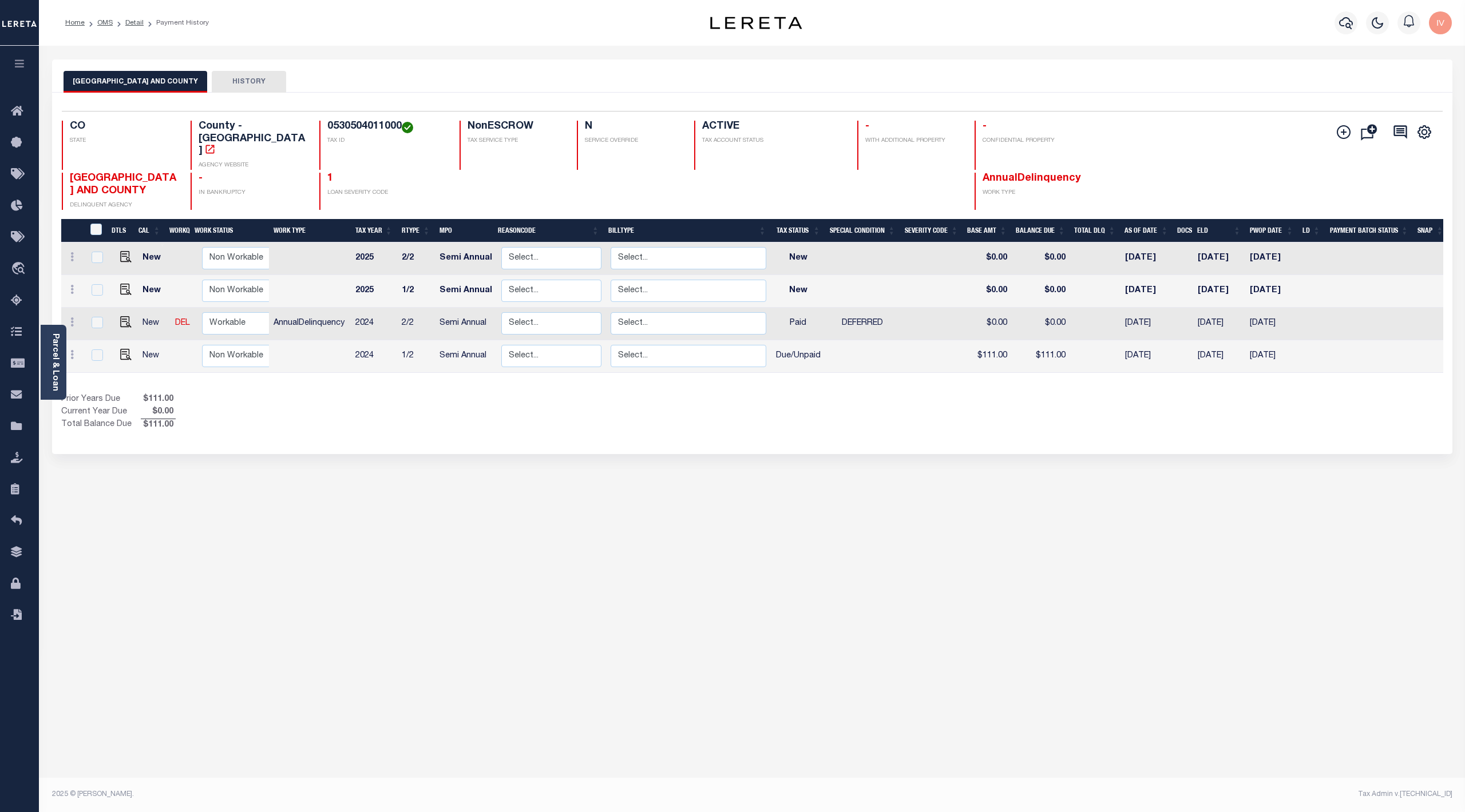
click at [353, 497] on div "DENVER CITY AND COUNTY HISTORY Selected 4 Results" at bounding box center [751, 382] width 1417 height 646
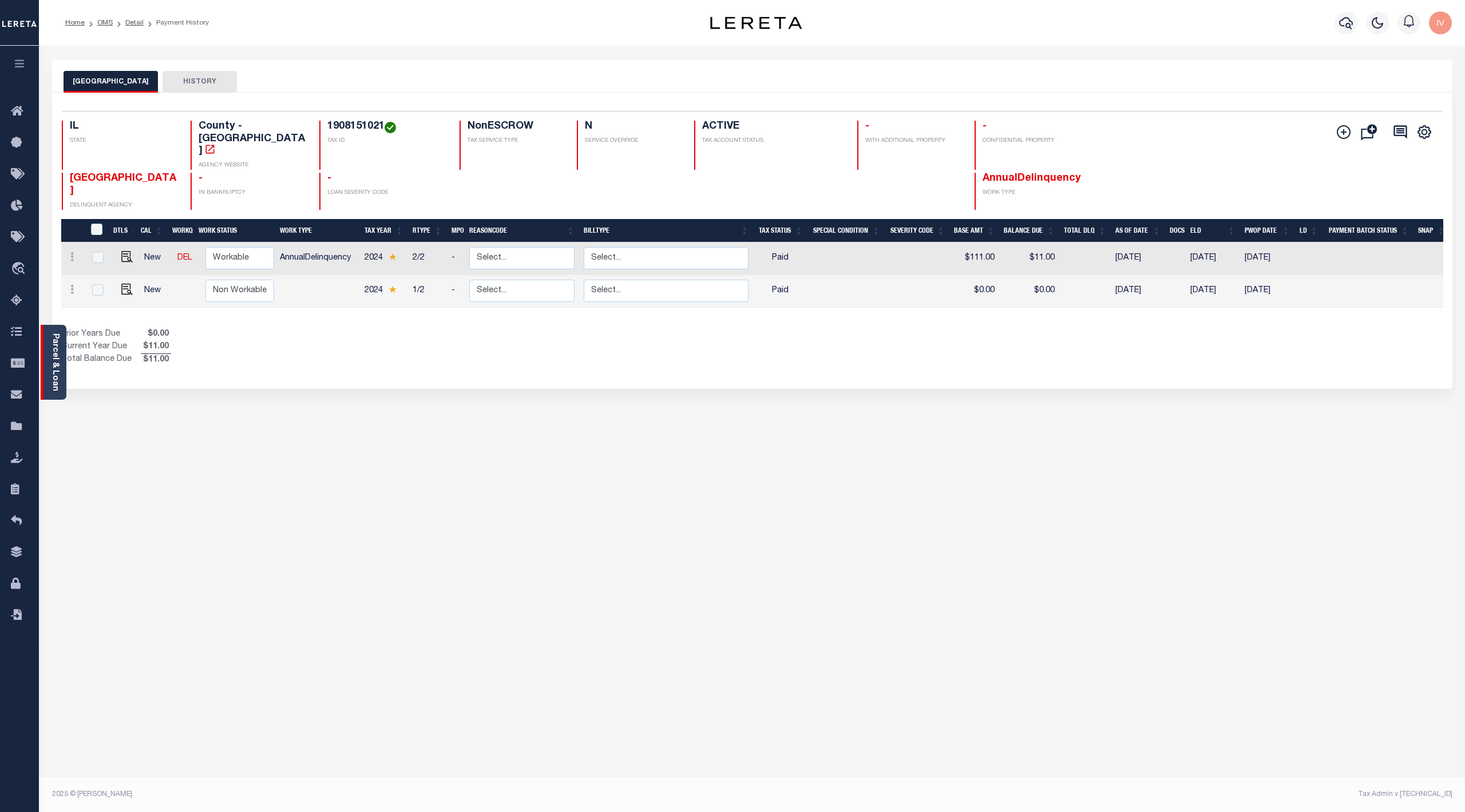
click at [58, 339] on link "Parcel & Loan" at bounding box center [55, 362] width 8 height 58
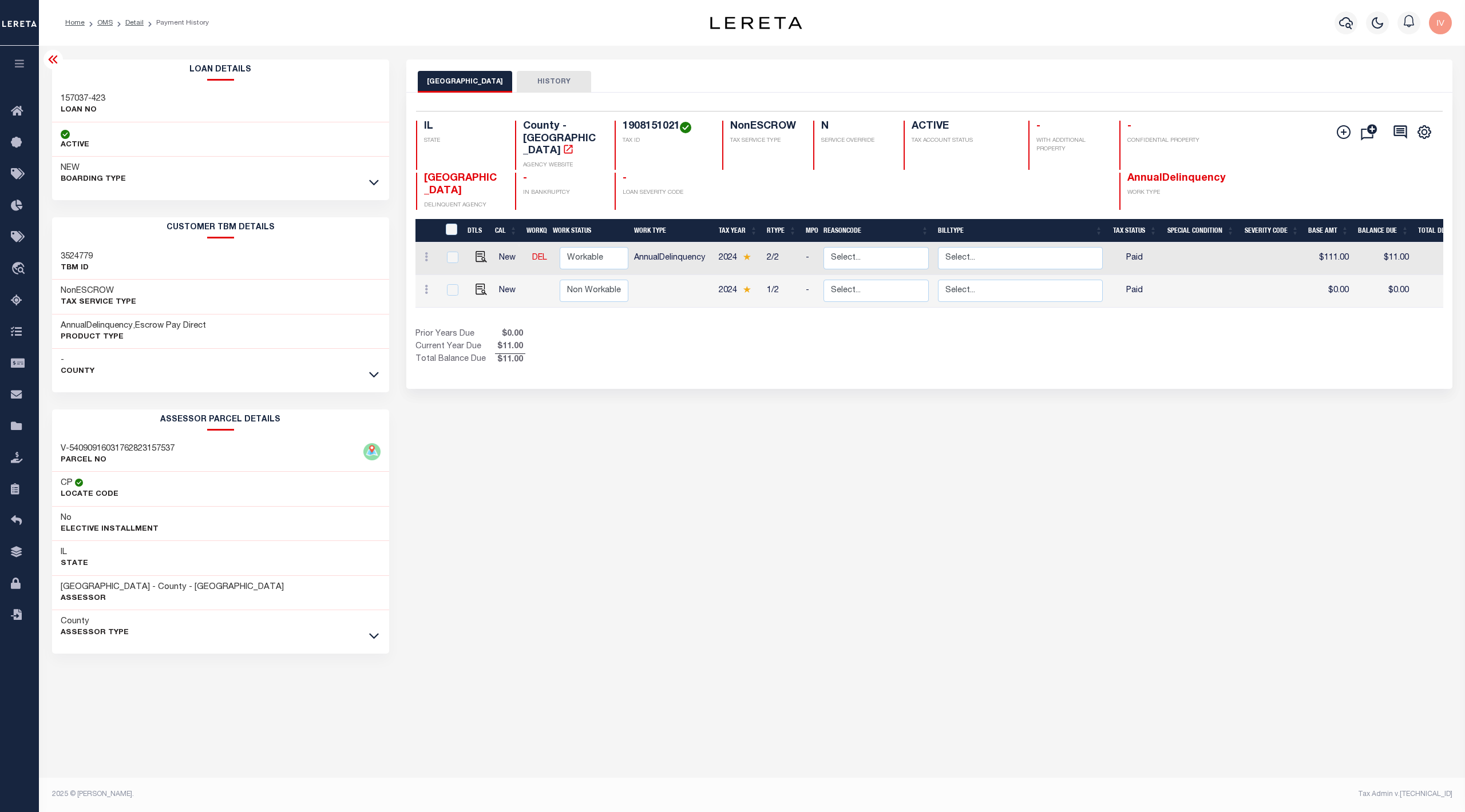
click at [95, 95] on h3 "157037-423" at bounding box center [83, 99] width 45 height 12
copy div "157037-423"
click at [102, 23] on link "OMS" at bounding box center [105, 23] width 16 height 7
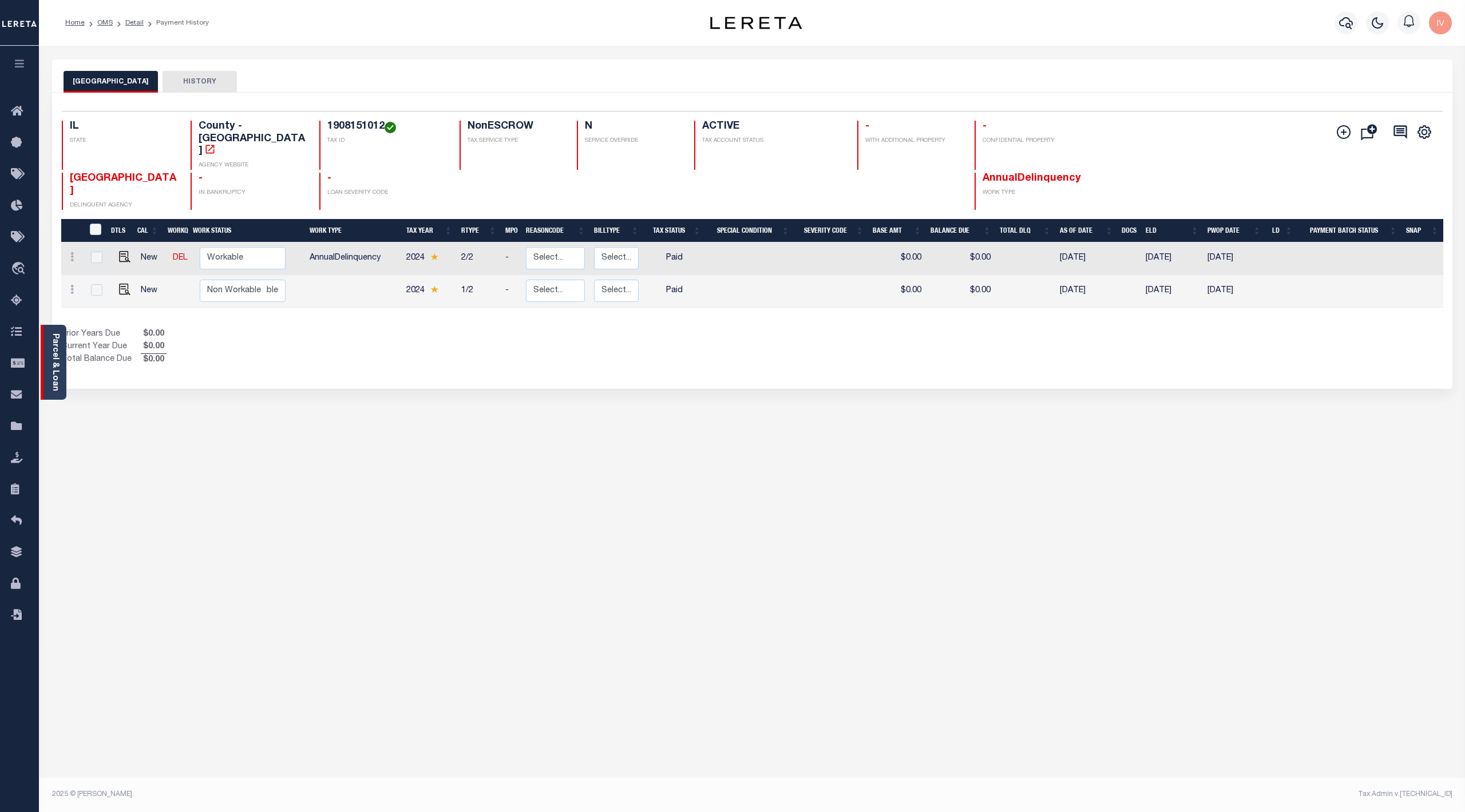
click at [58, 343] on link "Parcel & Loan" at bounding box center [55, 362] width 8 height 58
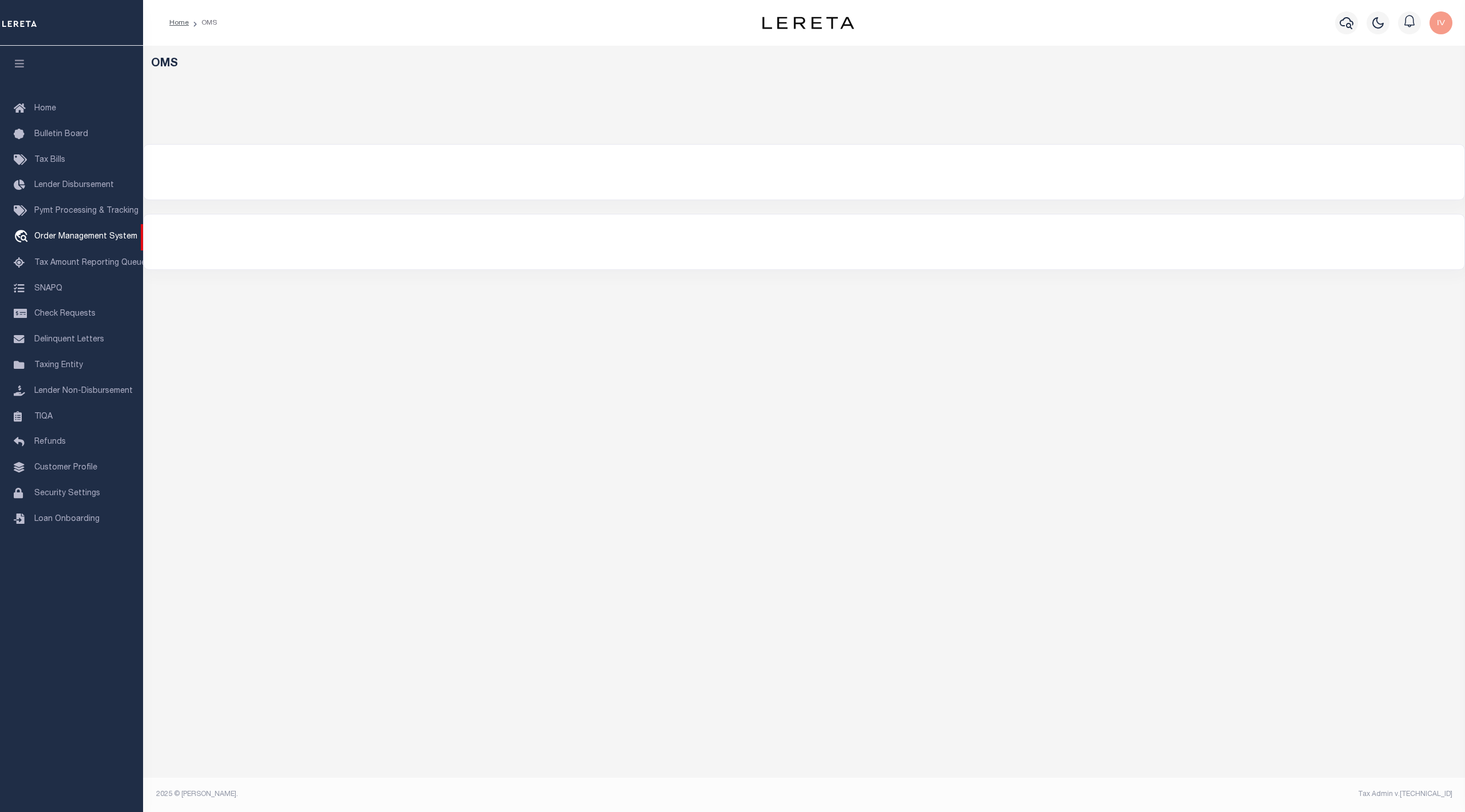
select select "200"
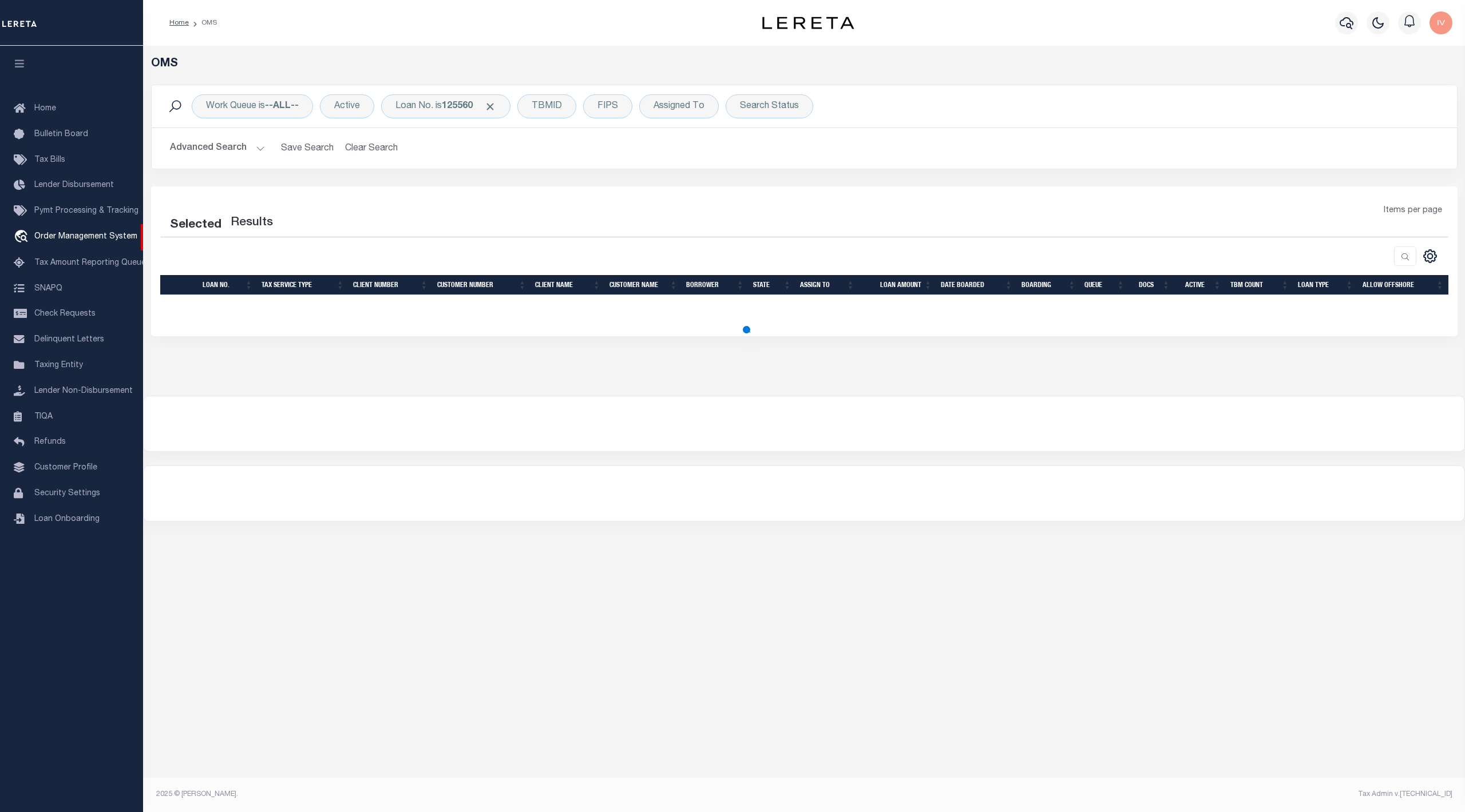
select select "200"
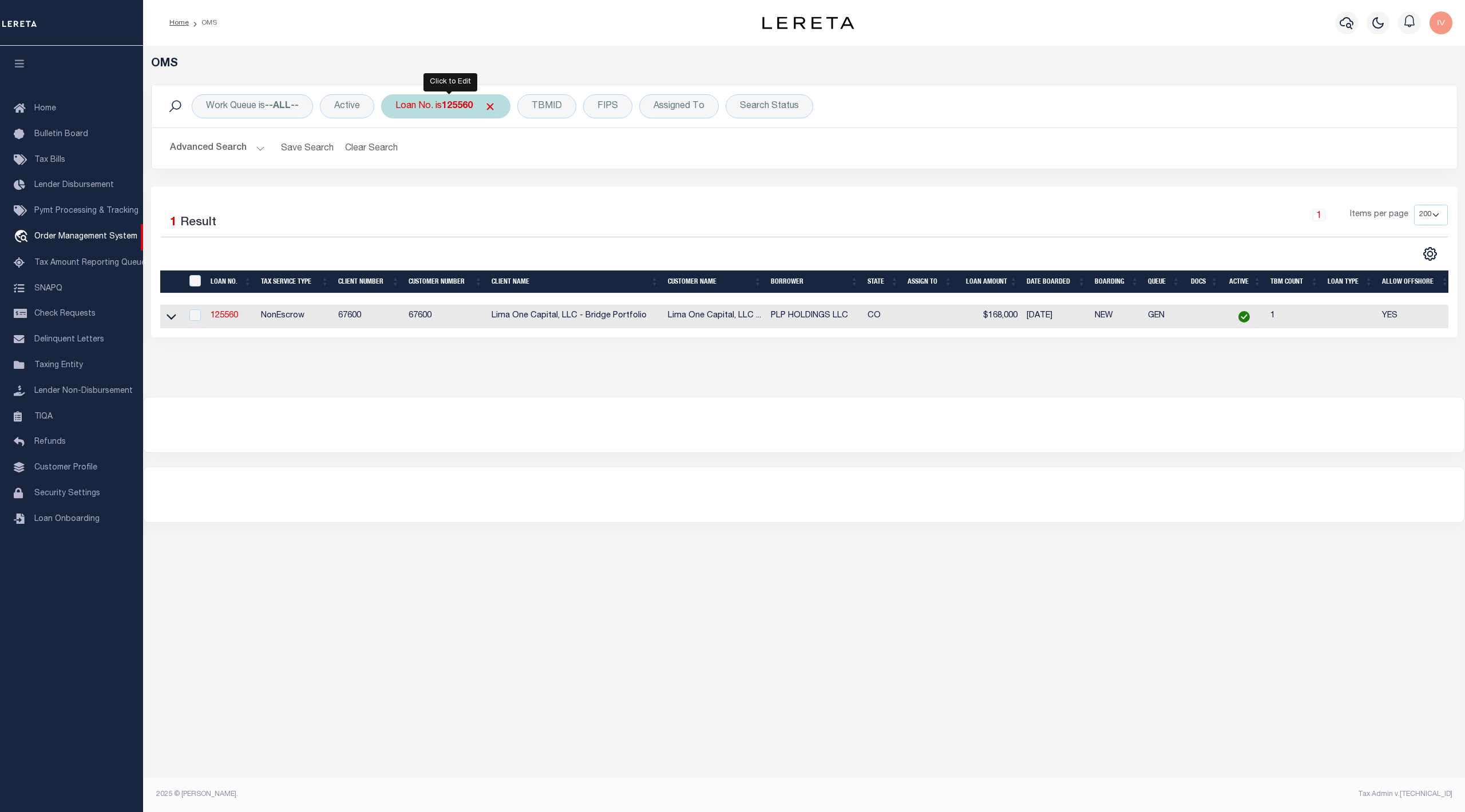
click at [475, 117] on div "Loan No. is 125560" at bounding box center [445, 106] width 129 height 24
type input "157037-423"
click at [550, 186] on input "Apply" at bounding box center [547, 188] width 34 height 19
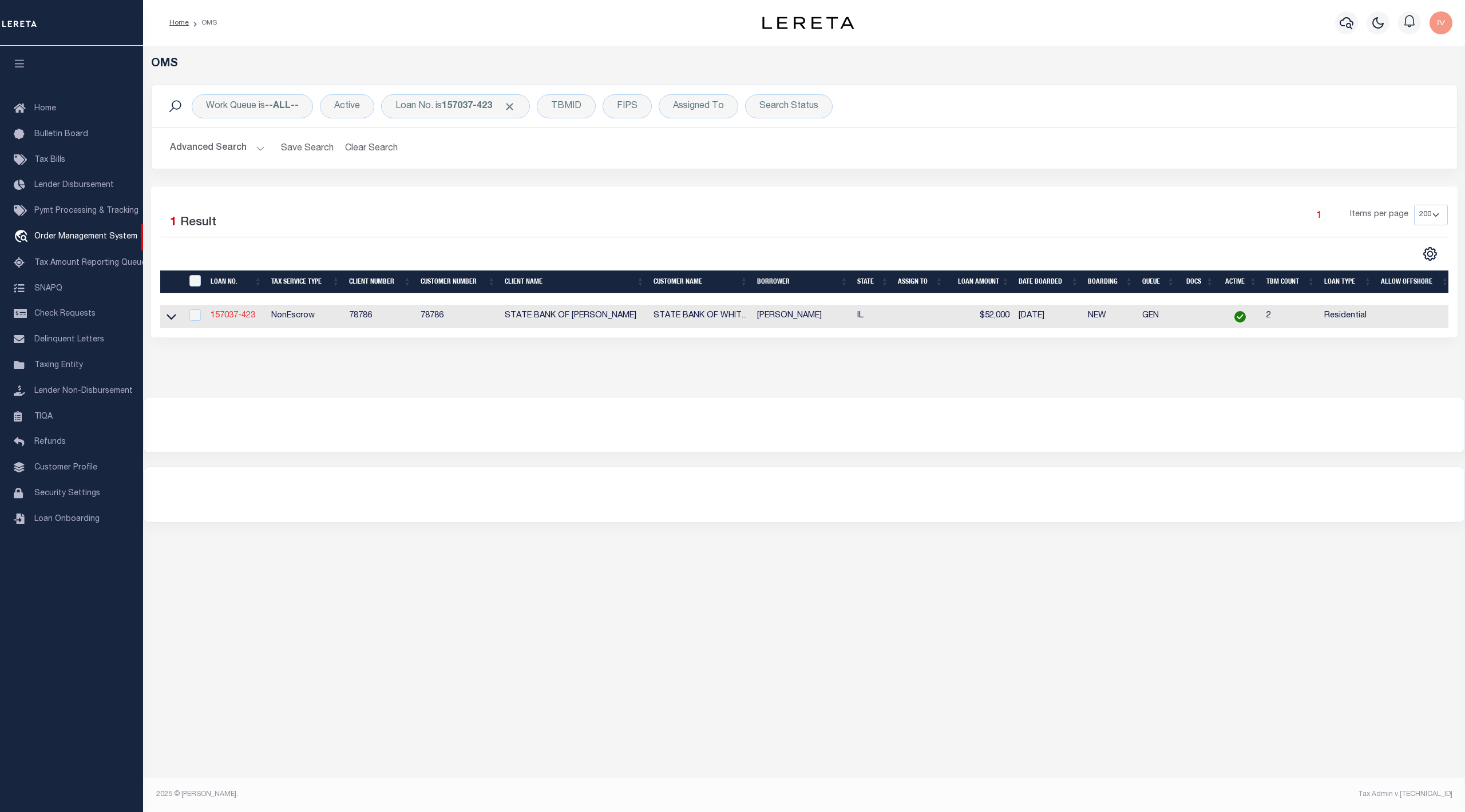
click at [248, 315] on link "157037-423" at bounding box center [233, 315] width 45 height 8
type input "157037-423"
type input "[PERSON_NAME]"
select select
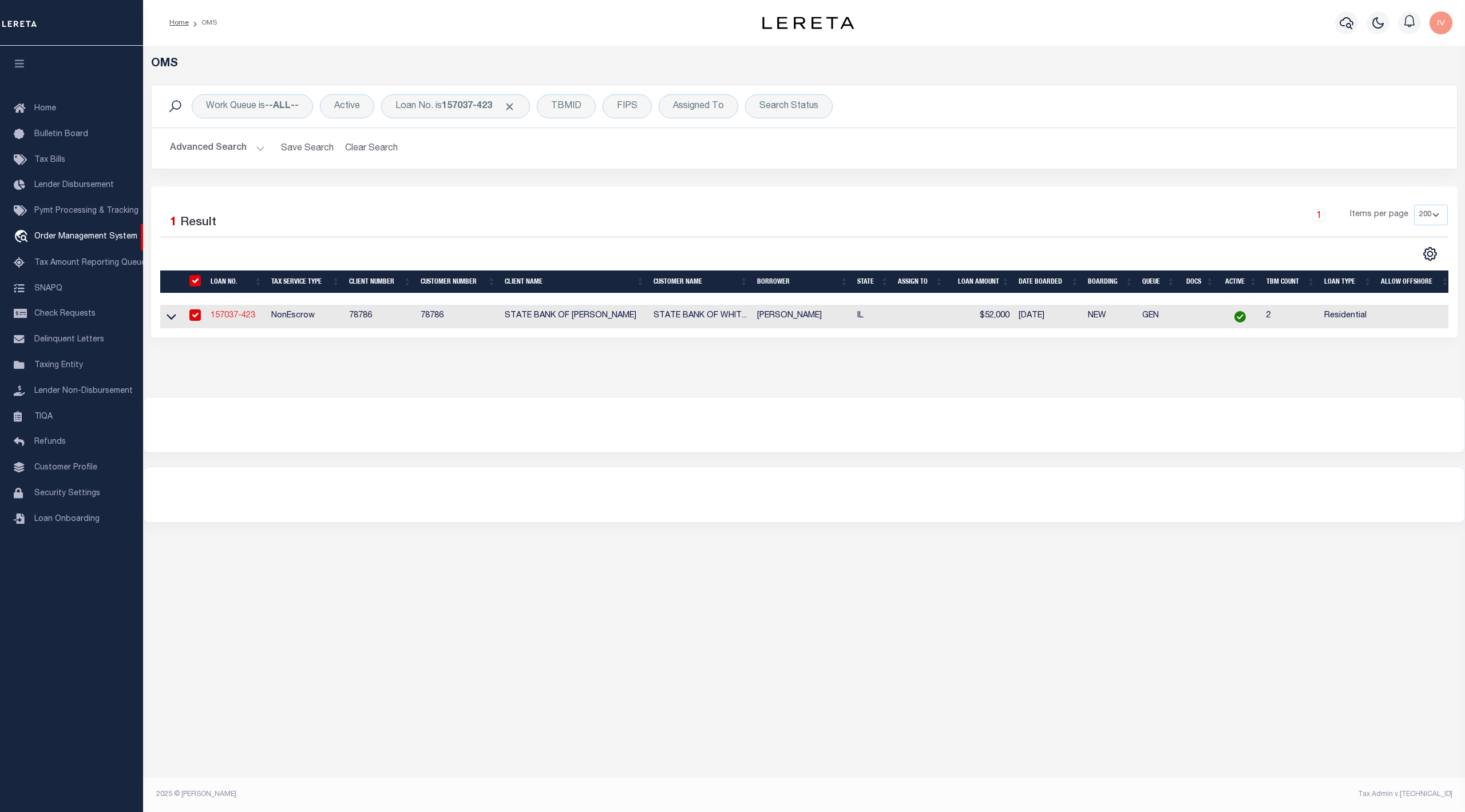
type input "1 ANTLER COURT B"
type input "MAKANDA IL 62958"
select select
select select "10"
select select
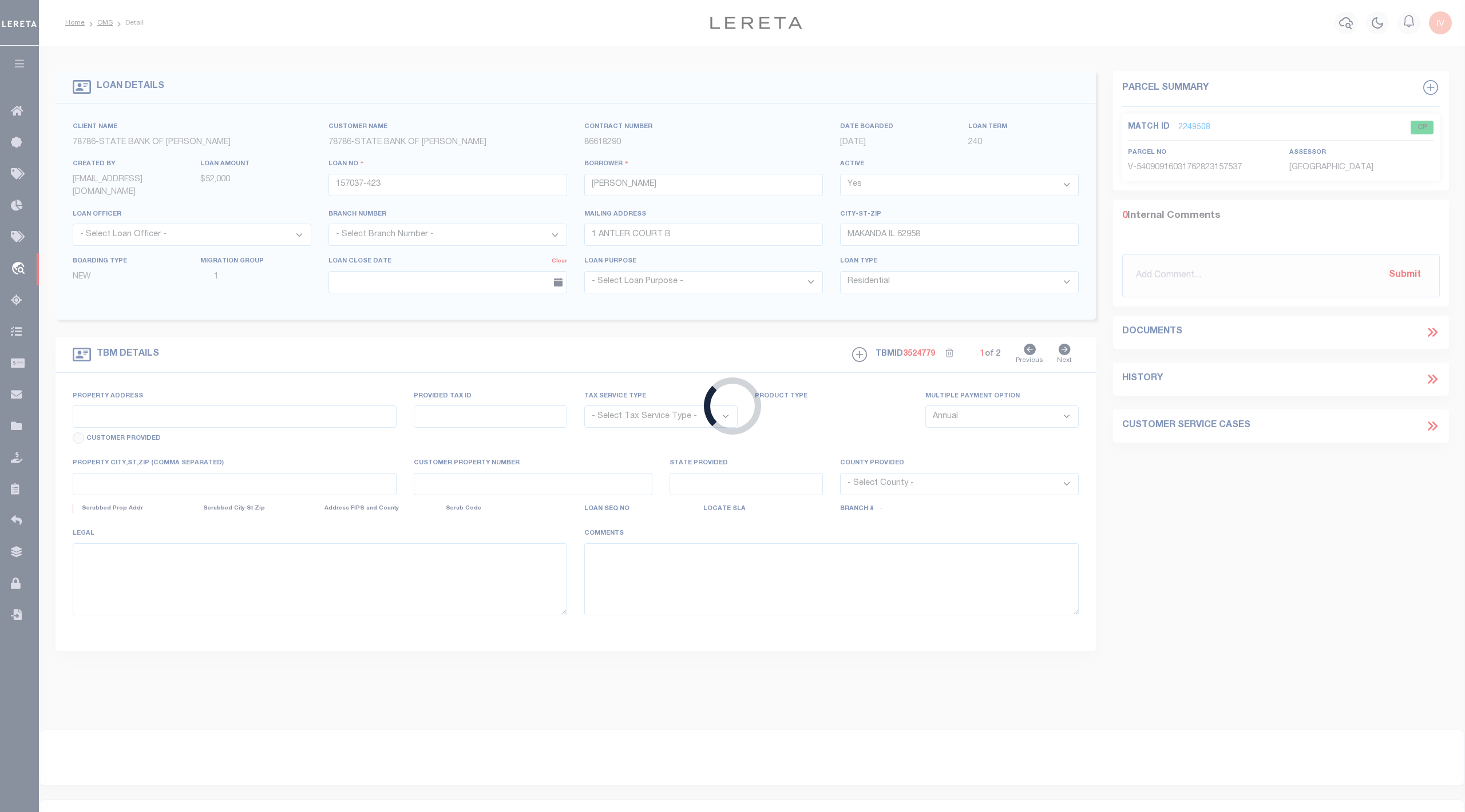
type input "[STREET_ADDRESS]"
radio input "true"
select select "NonEscrow"
select select
type input "MAKANDA IL 62958"
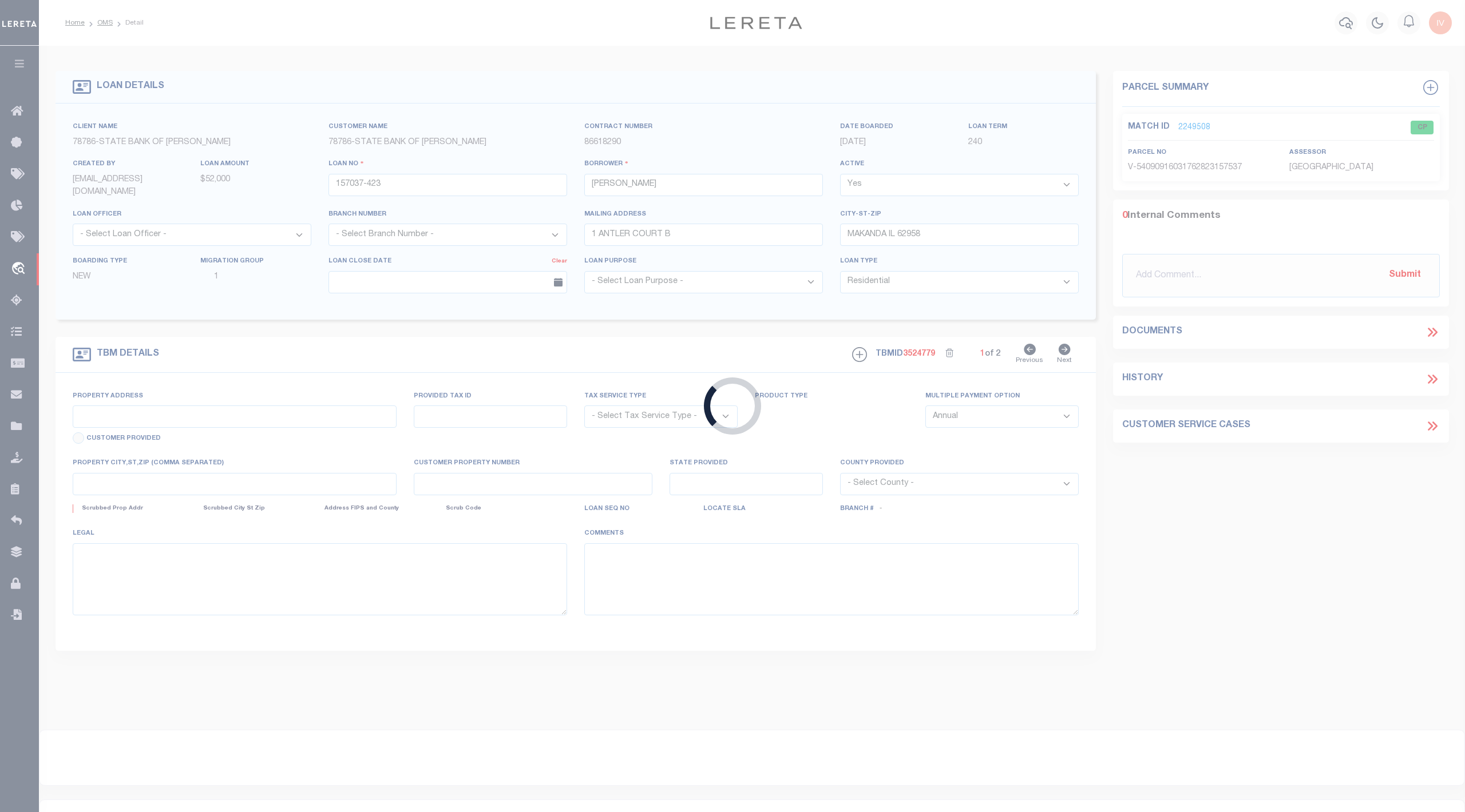
type input "157037-423"
type input "IL"
type textarea "LEGAL IMAGE ON FILE."
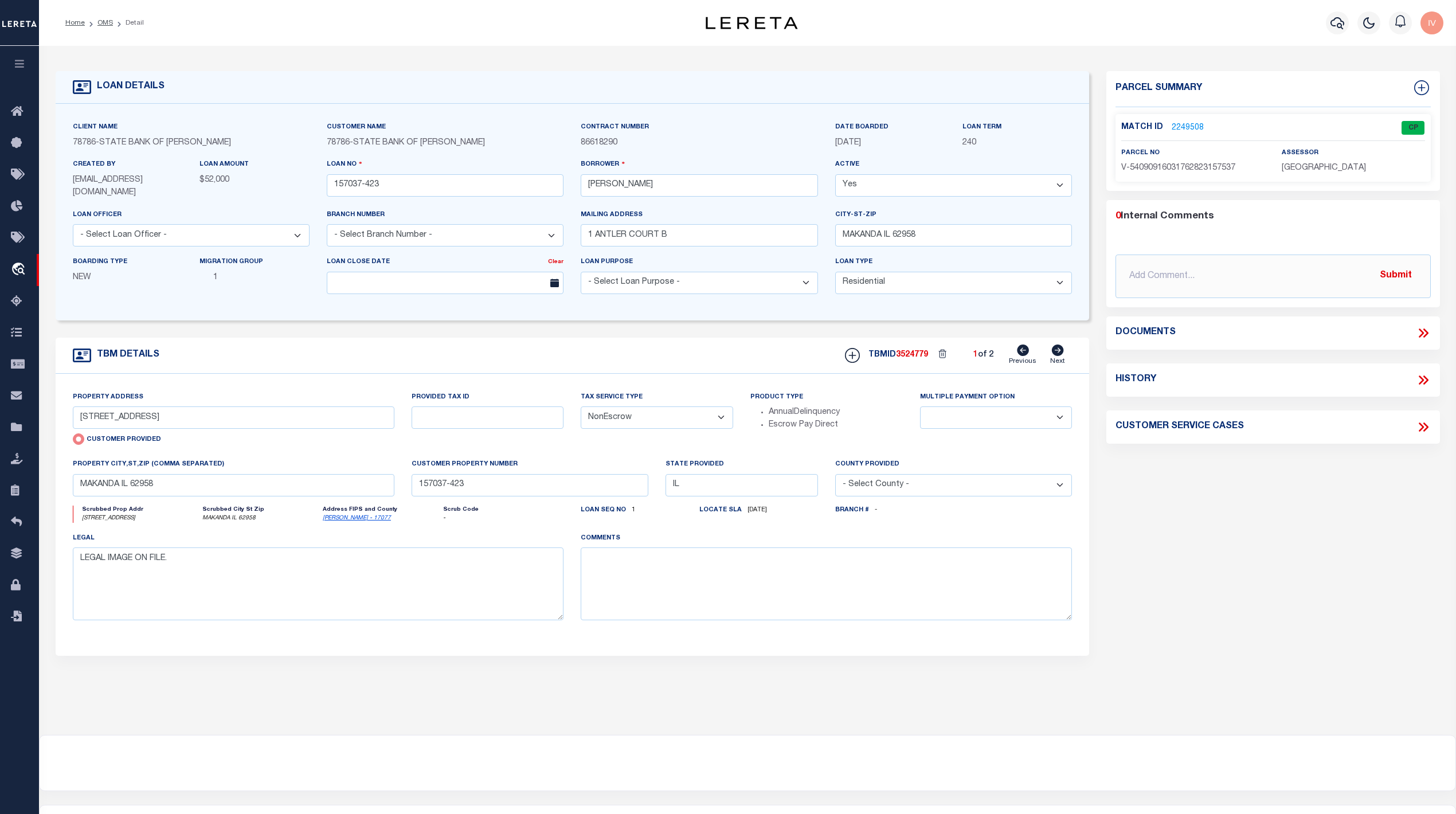
click at [1183, 129] on link "2249508" at bounding box center [1187, 128] width 32 height 12
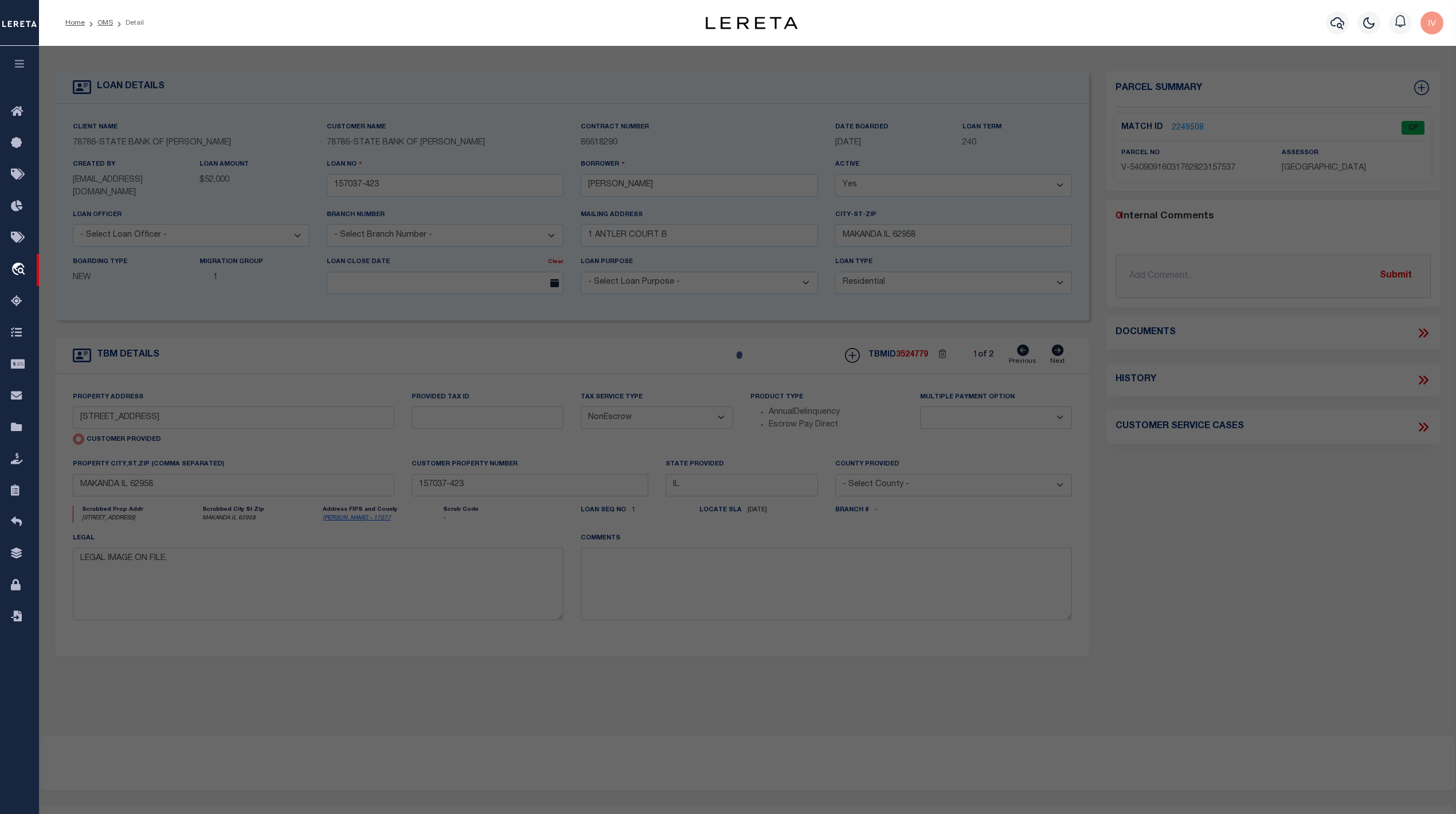
checkbox input "false"
select select "CP"
select select "AGW"
select select
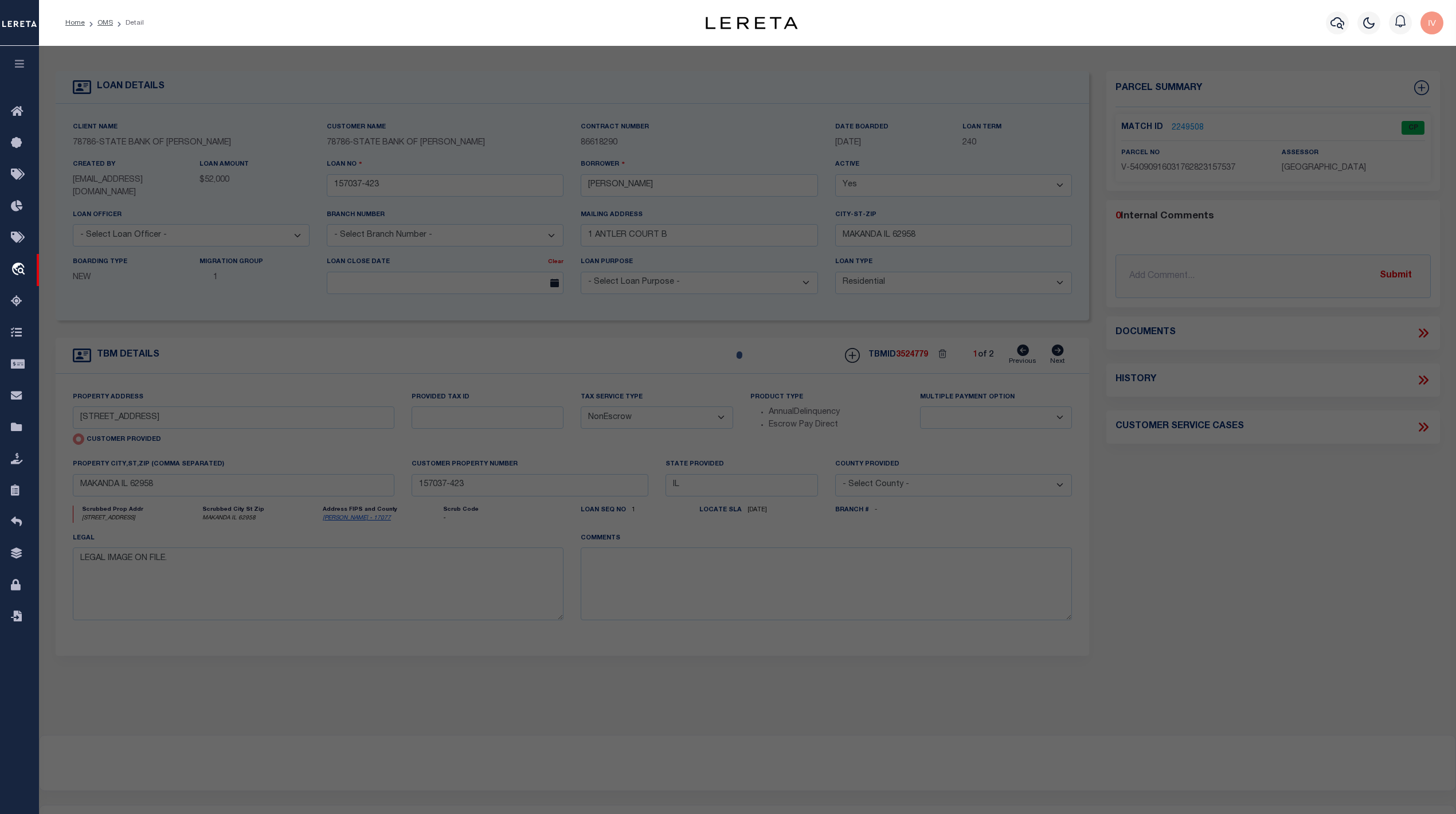
type input "[STREET_ADDRESS]"
checkbox input "false"
type input "MAKANDA IL 62958"
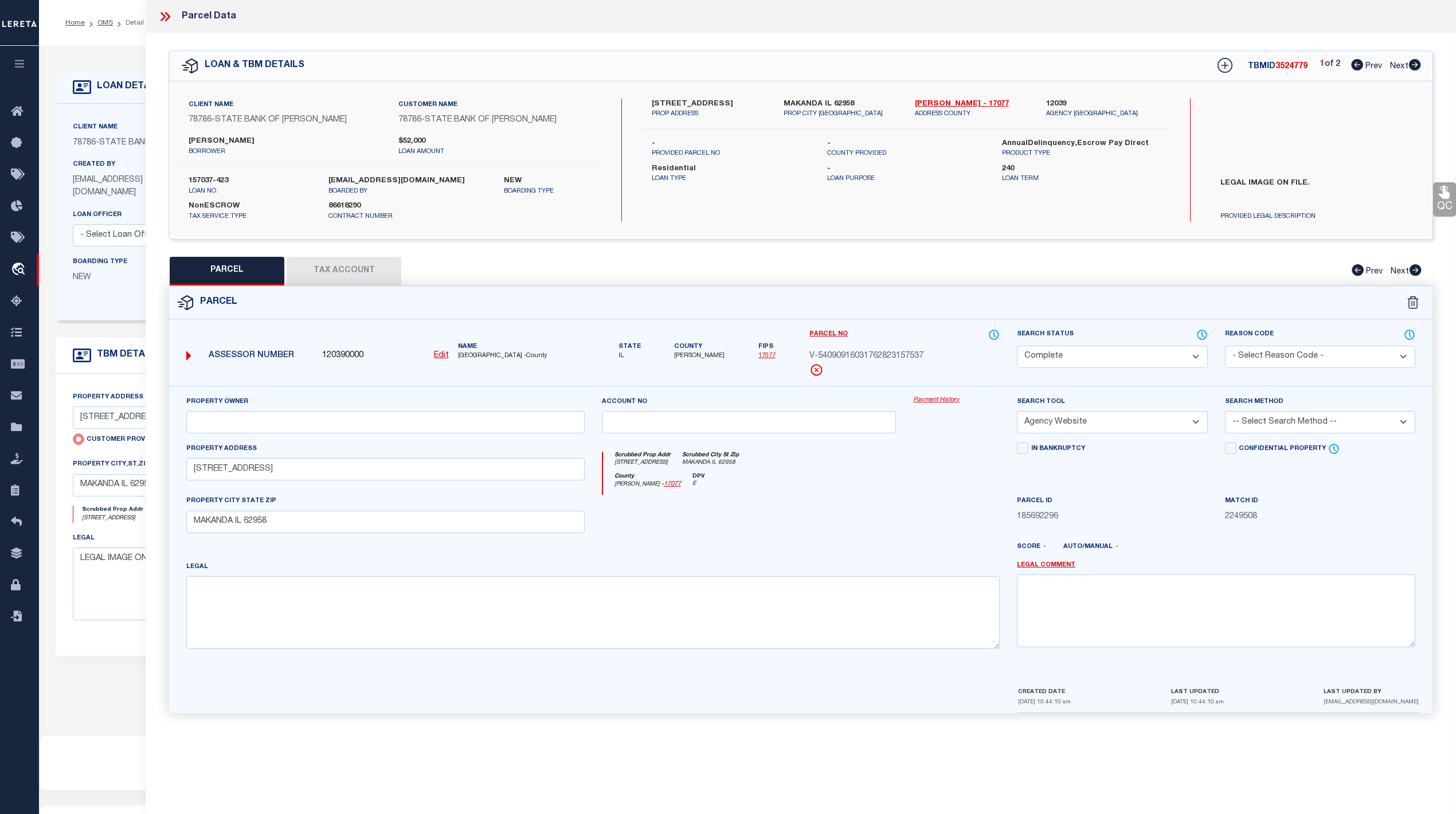
click at [1409, 65] on icon at bounding box center [1415, 65] width 12 height 12
select select "AS"
select select
checkbox input "false"
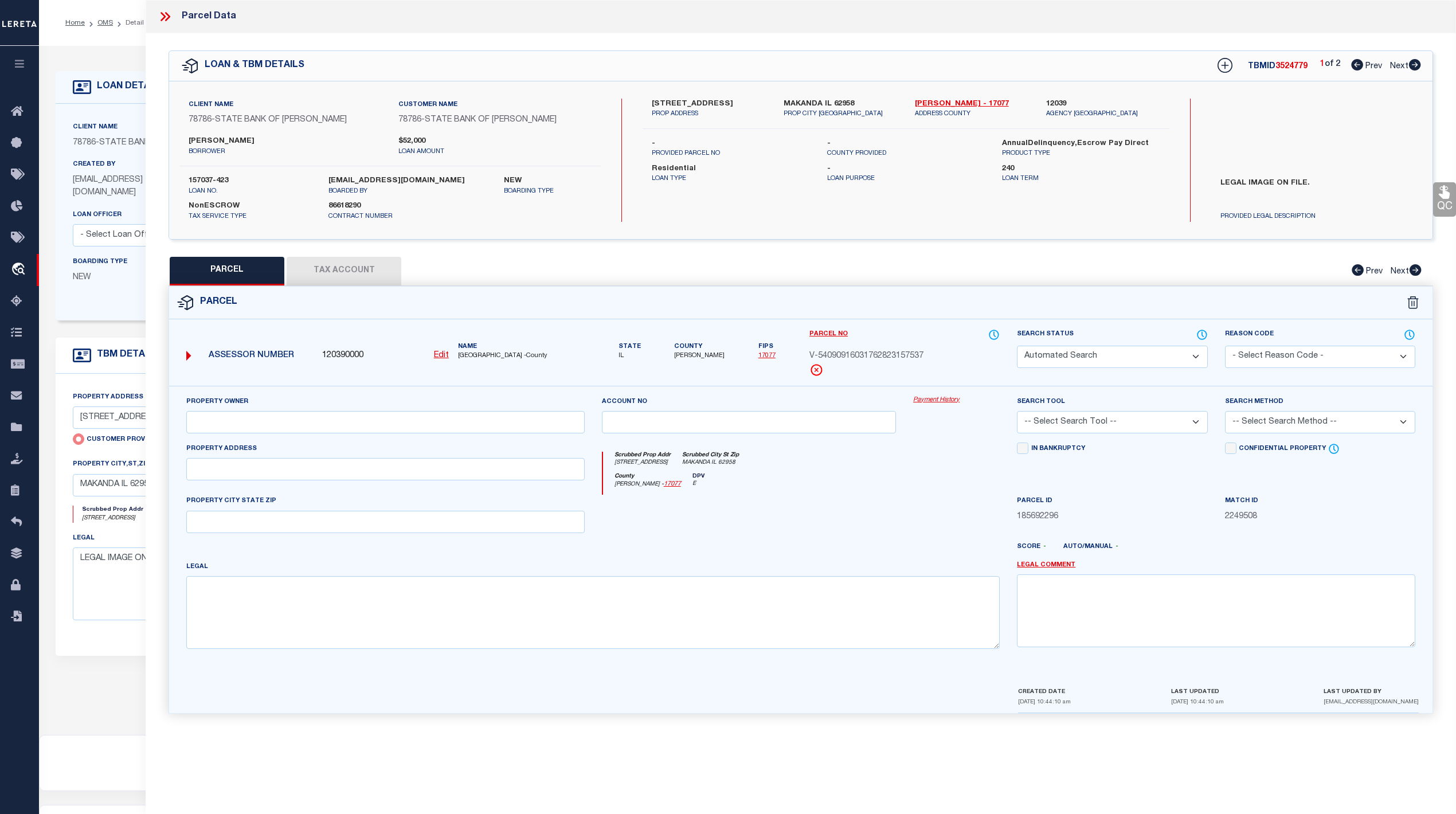
select select "CP"
select select "AGW"
select select
type input "363 CEDAR CREEK RD"
checkbox input "false"
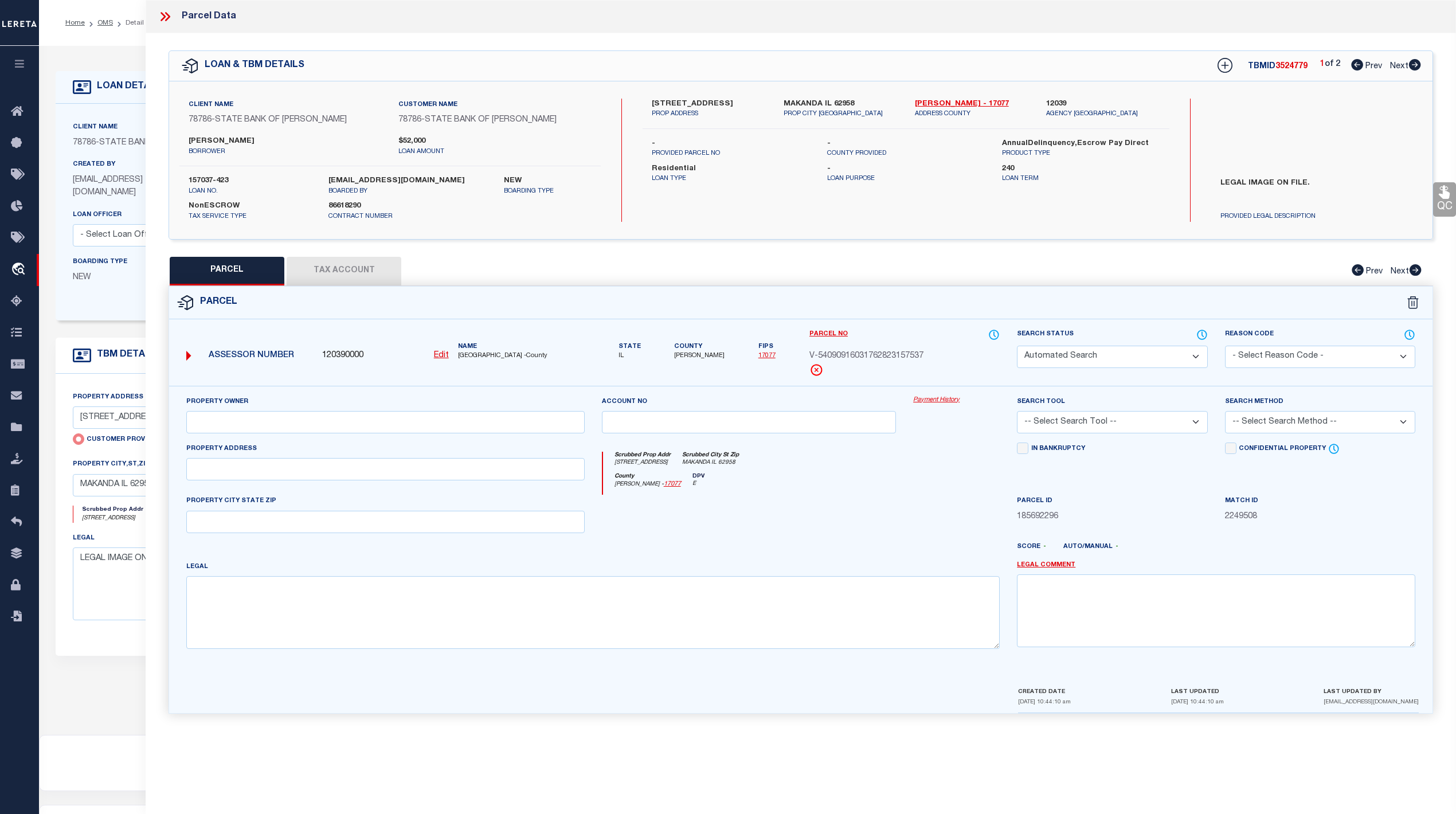
type input "MAKANDA IL 62958"
click at [1357, 65] on icon at bounding box center [1356, 65] width 12 height 12
select select "AS"
select select
checkbox input "false"
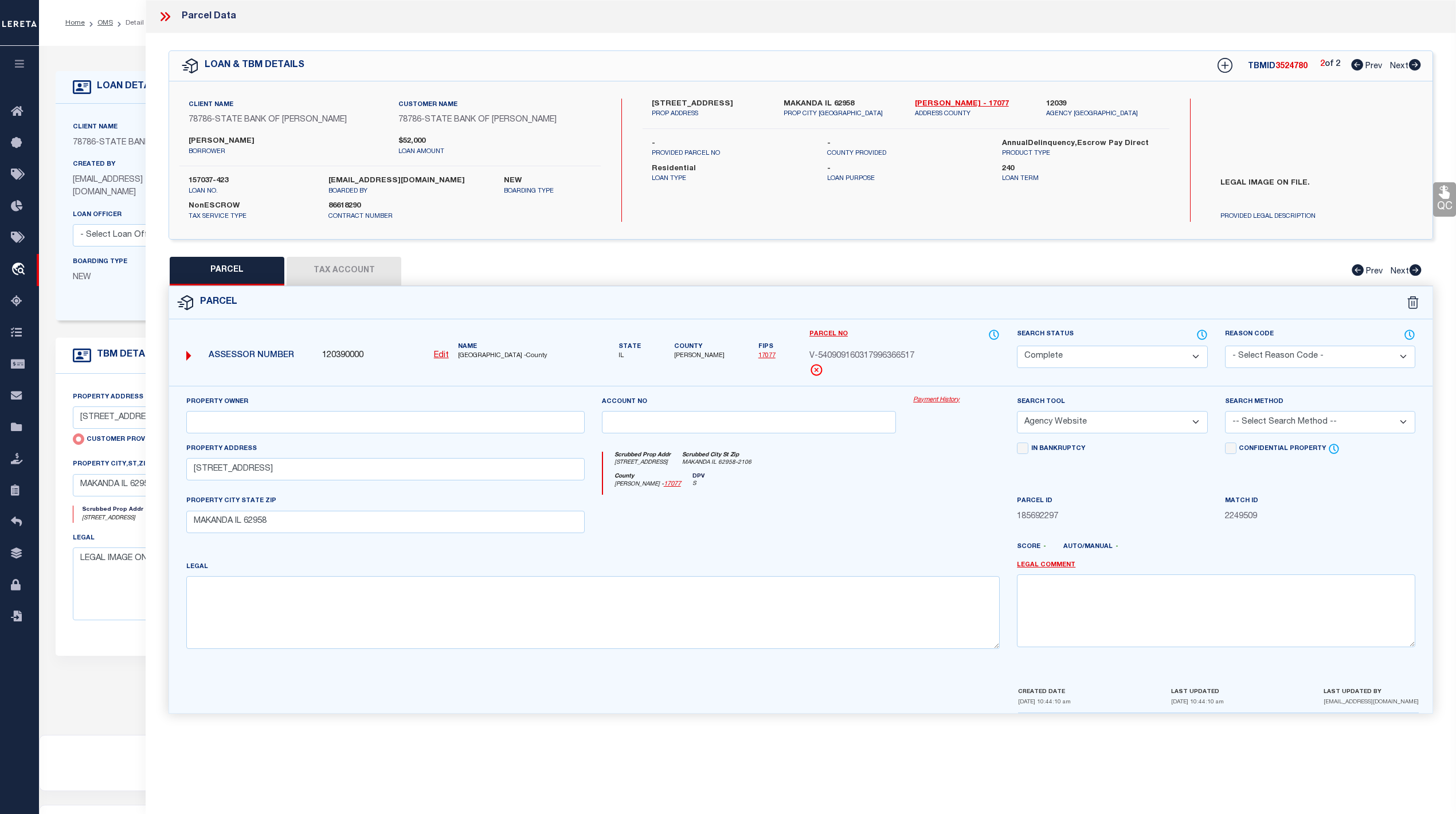
checkbox input "false"
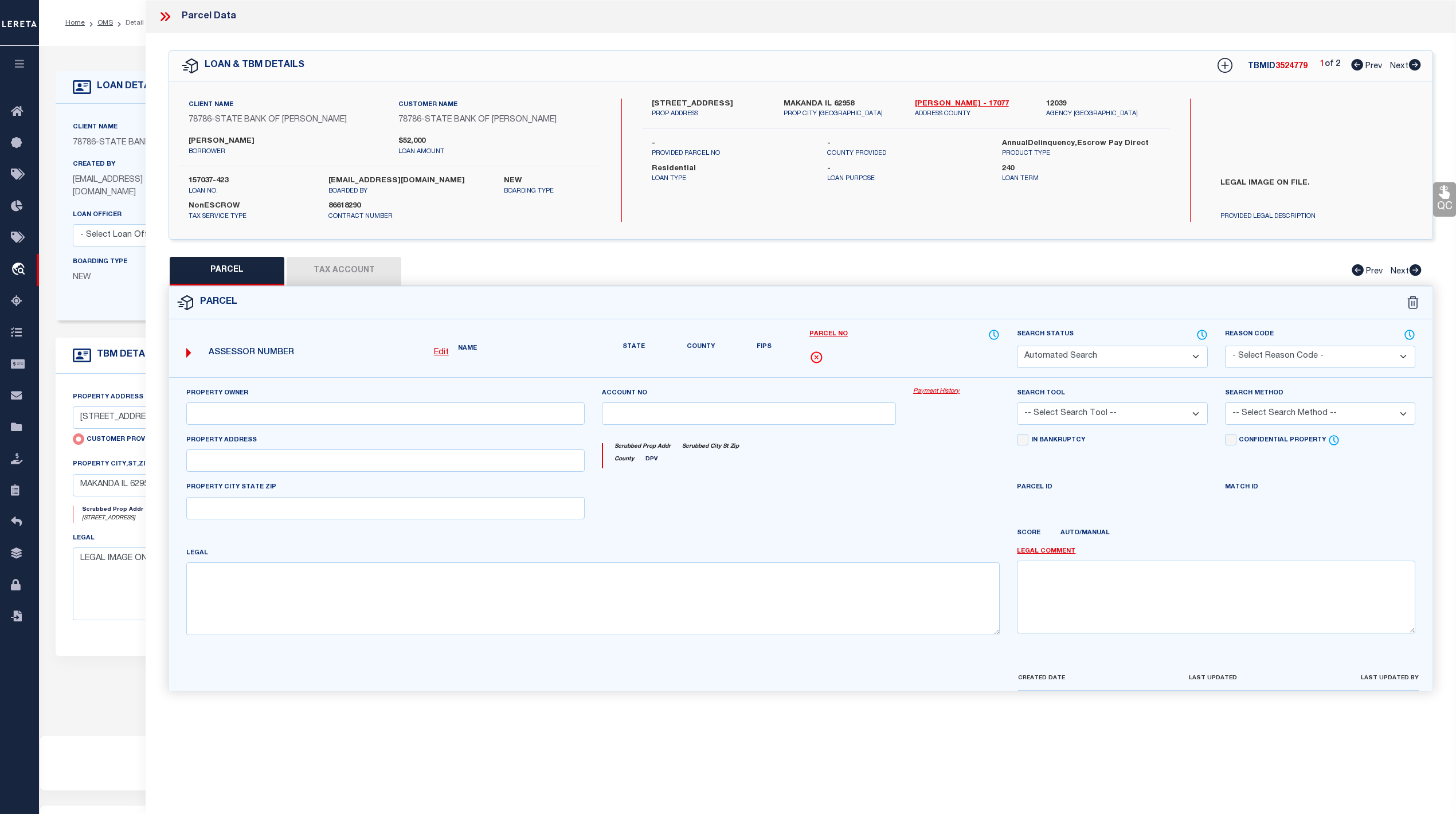
select select "CP"
select select "AGW"
select select
type input "[STREET_ADDRESS]"
checkbox input "false"
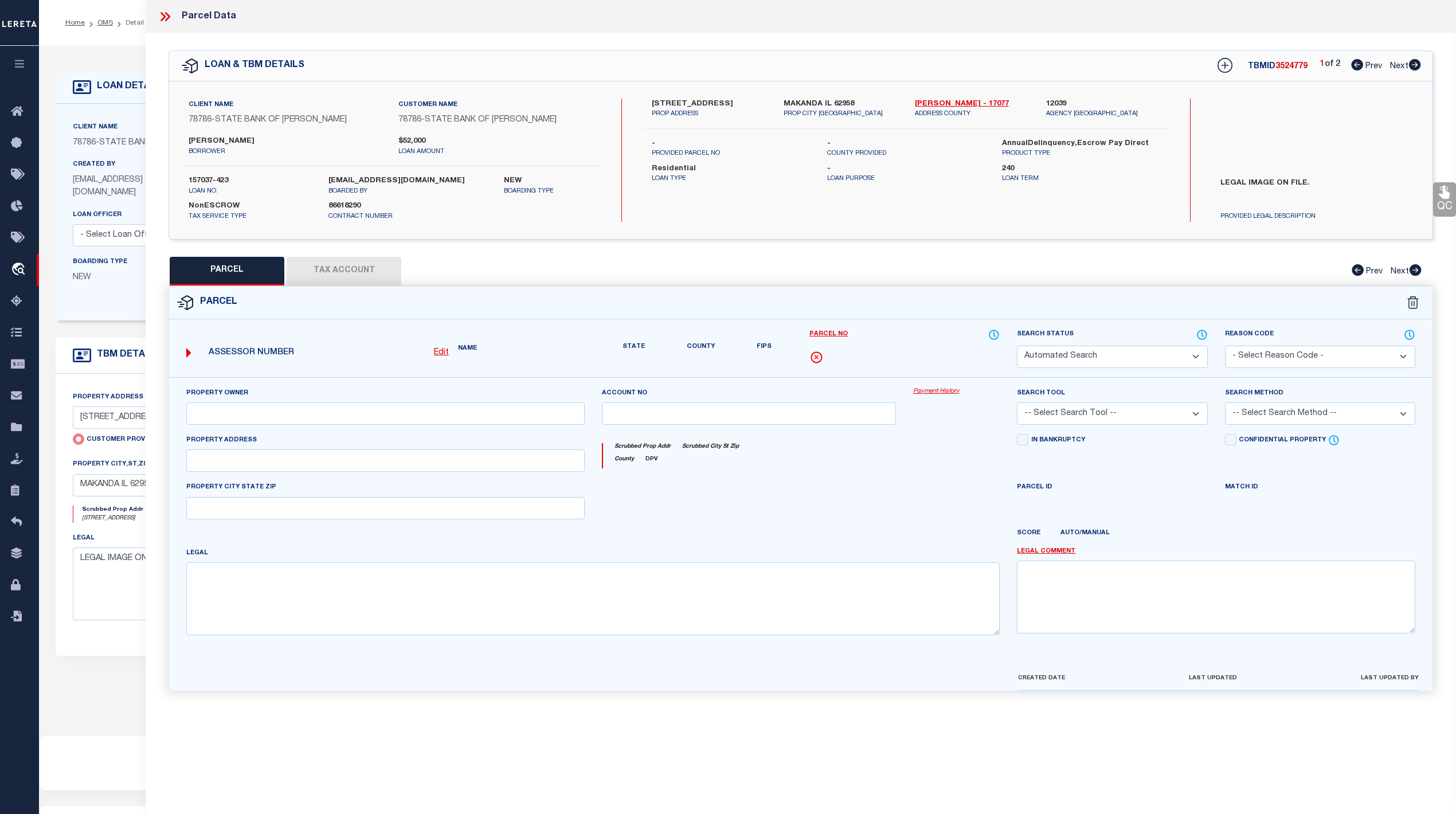
type input "MAKANDA IL 62958"
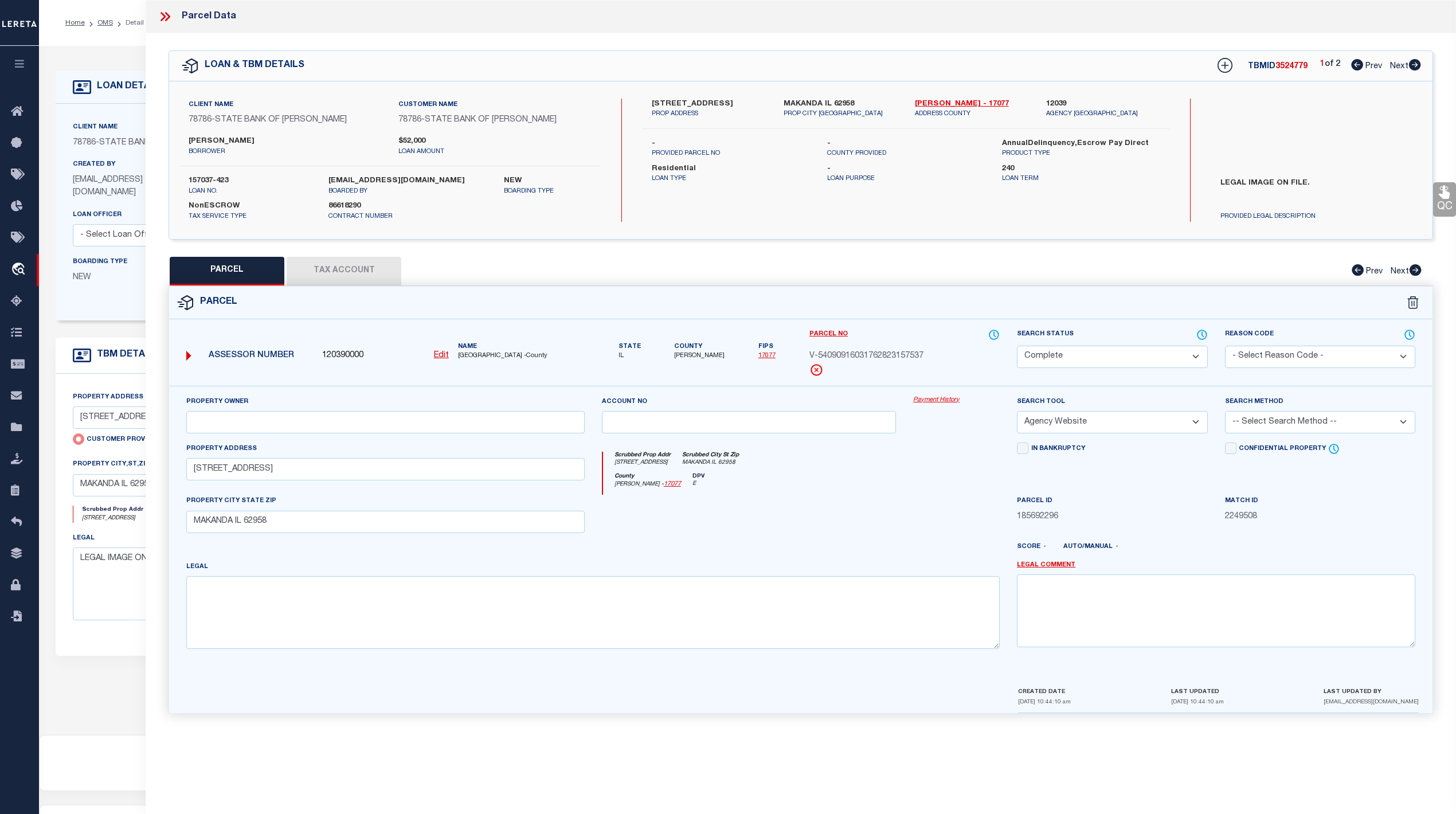
click at [171, 21] on icon at bounding box center [165, 17] width 15 height 15
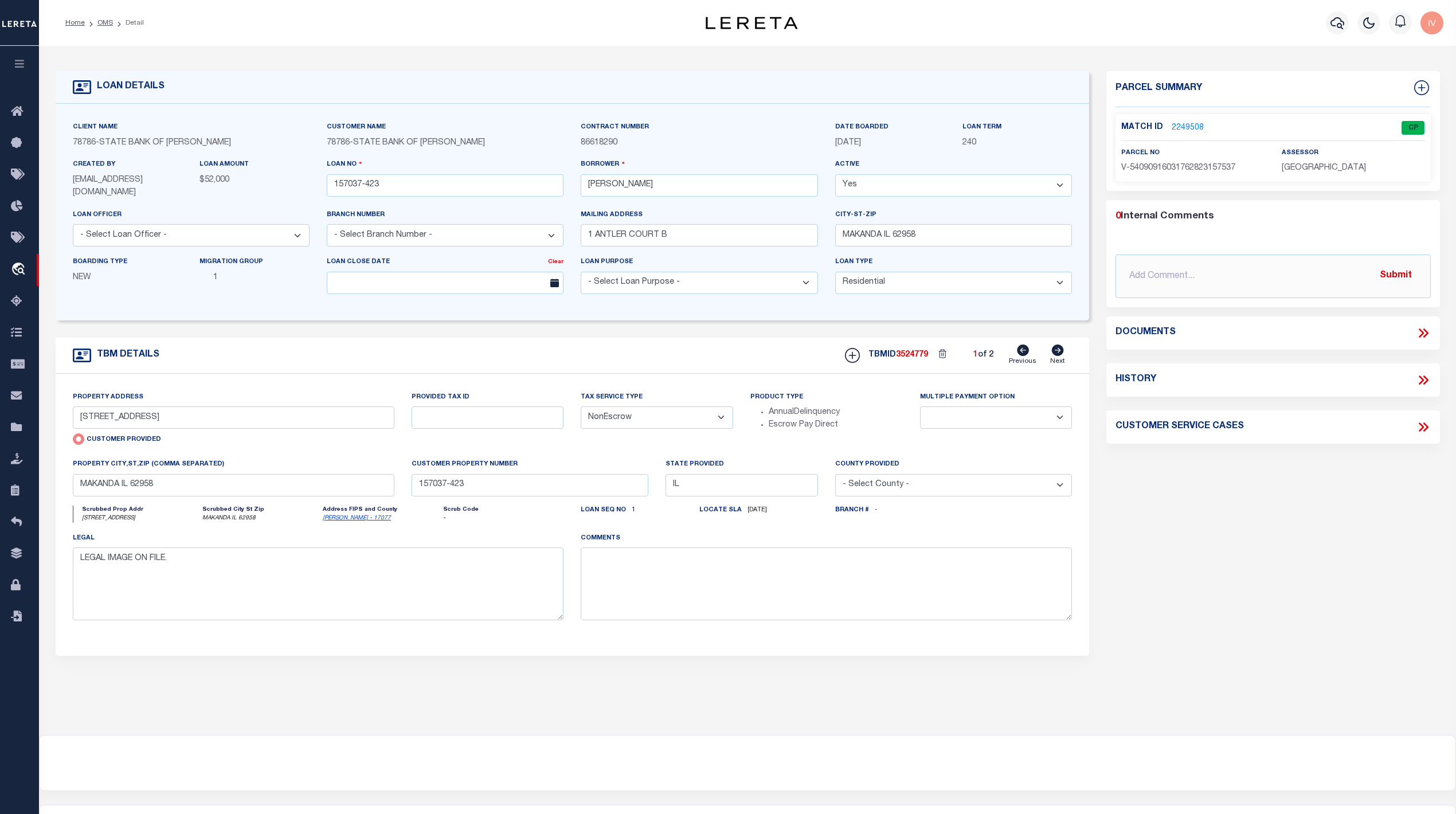
click at [1191, 122] on link "2249508" at bounding box center [1187, 128] width 32 height 12
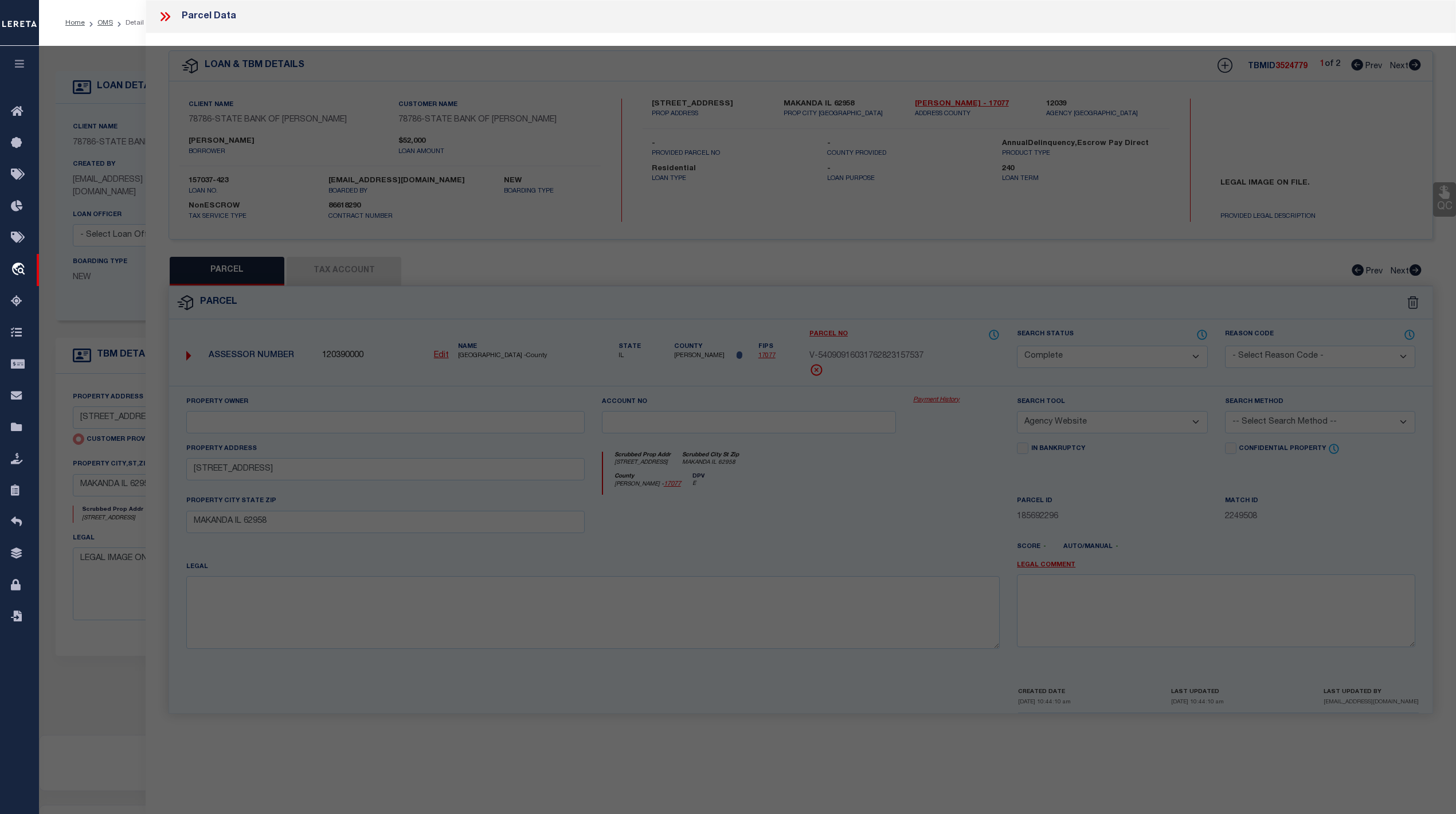
click at [465, 296] on div at bounding box center [747, 454] width 1417 height 816
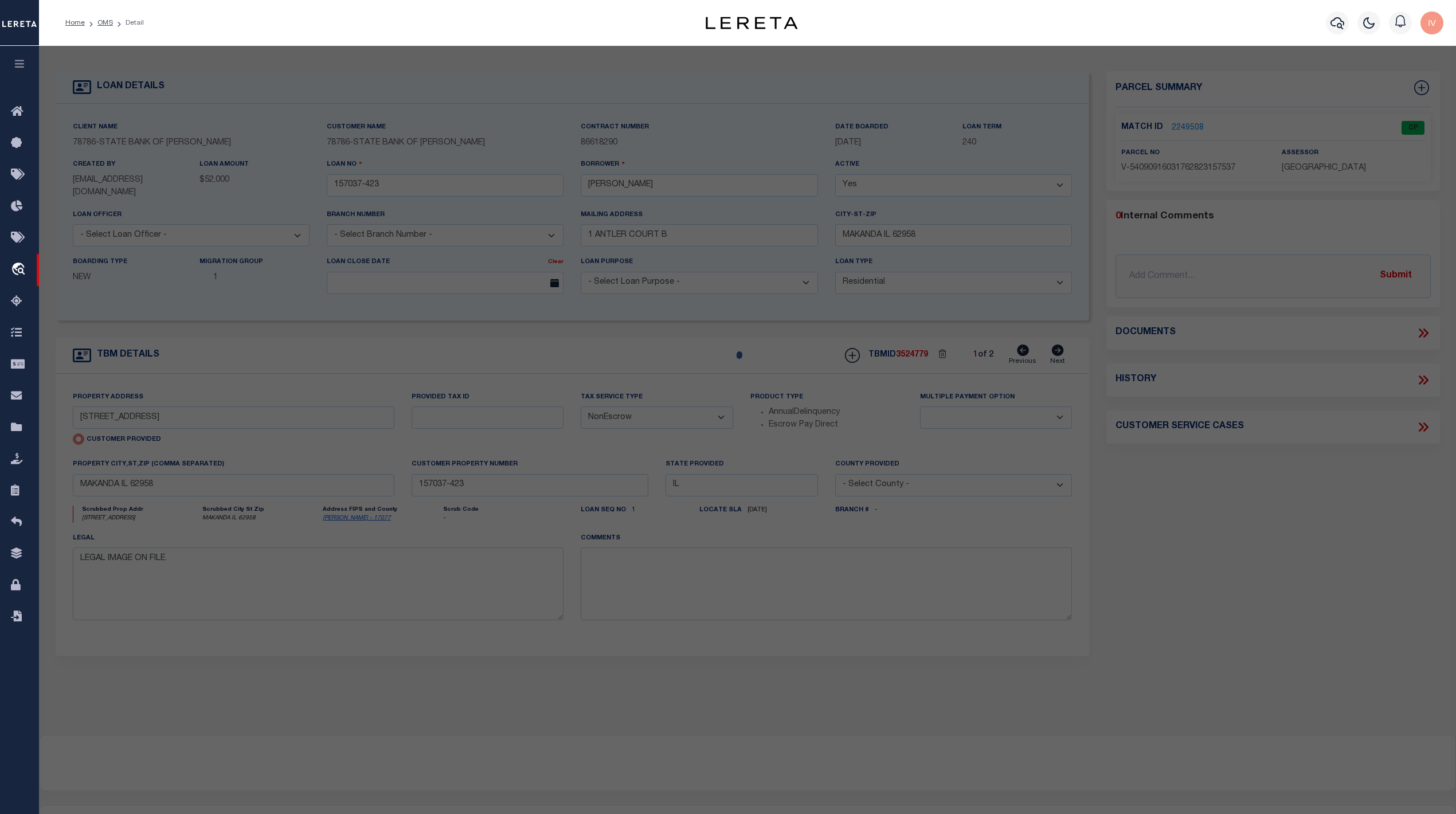
click at [459, 160] on div at bounding box center [747, 454] width 1417 height 816
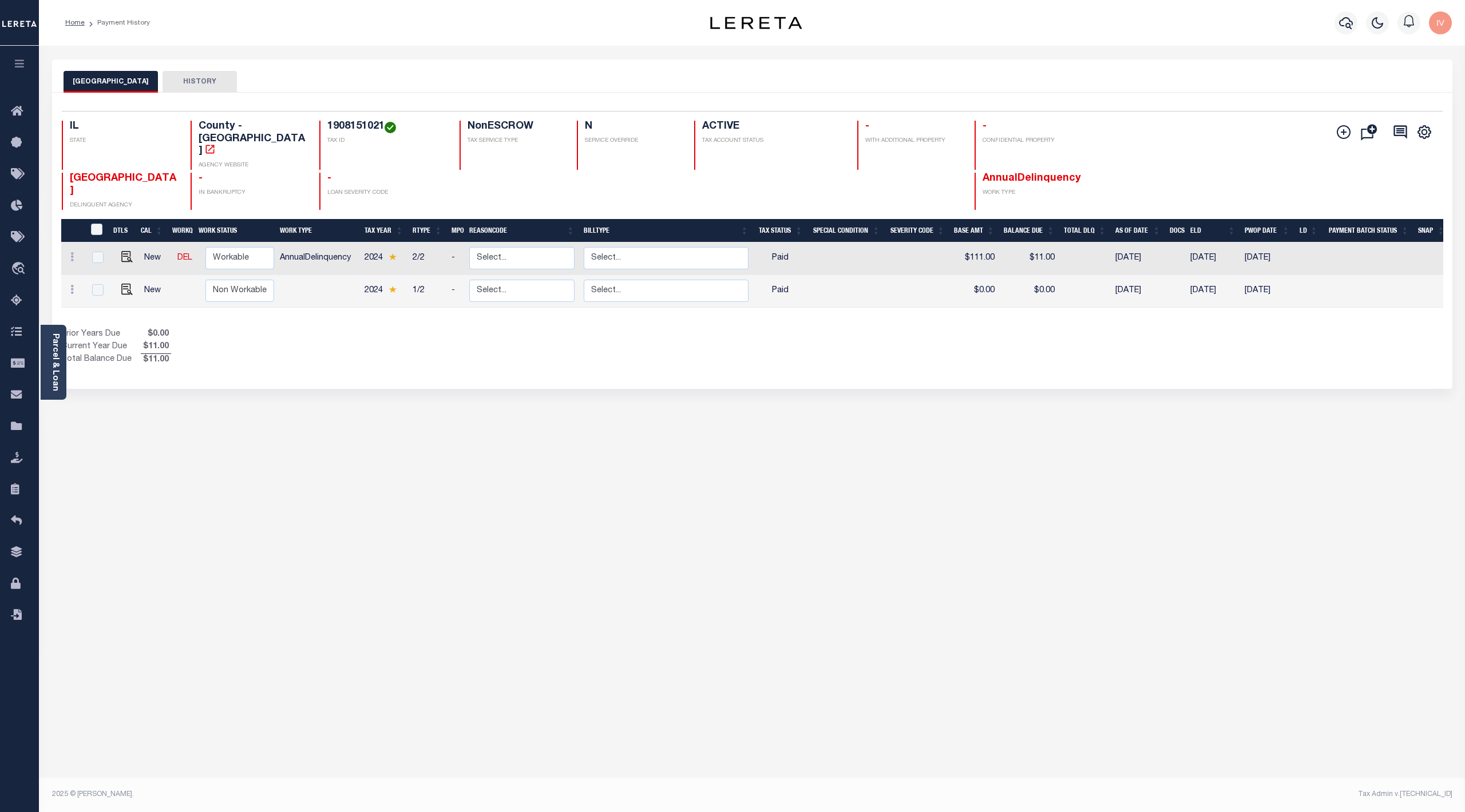
click at [525, 465] on div "JACKSON COUNTY HISTORY Selected 2 Results" at bounding box center [751, 382] width 1417 height 646
